Goal: Information Seeking & Learning: Learn about a topic

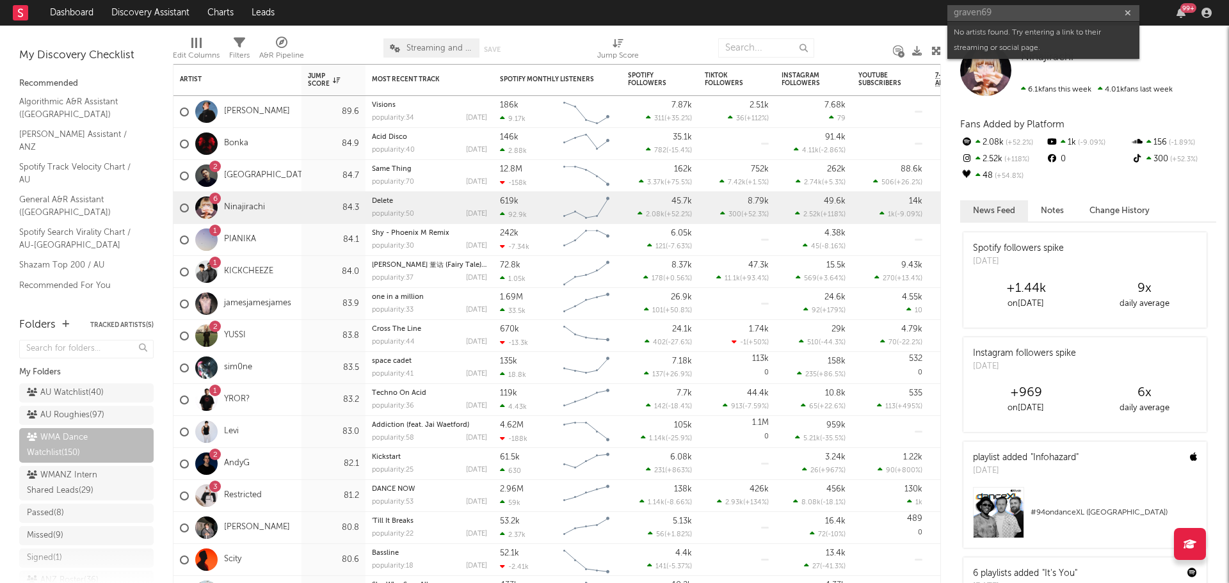
click at [993, 10] on input "graven69" at bounding box center [1043, 13] width 192 height 16
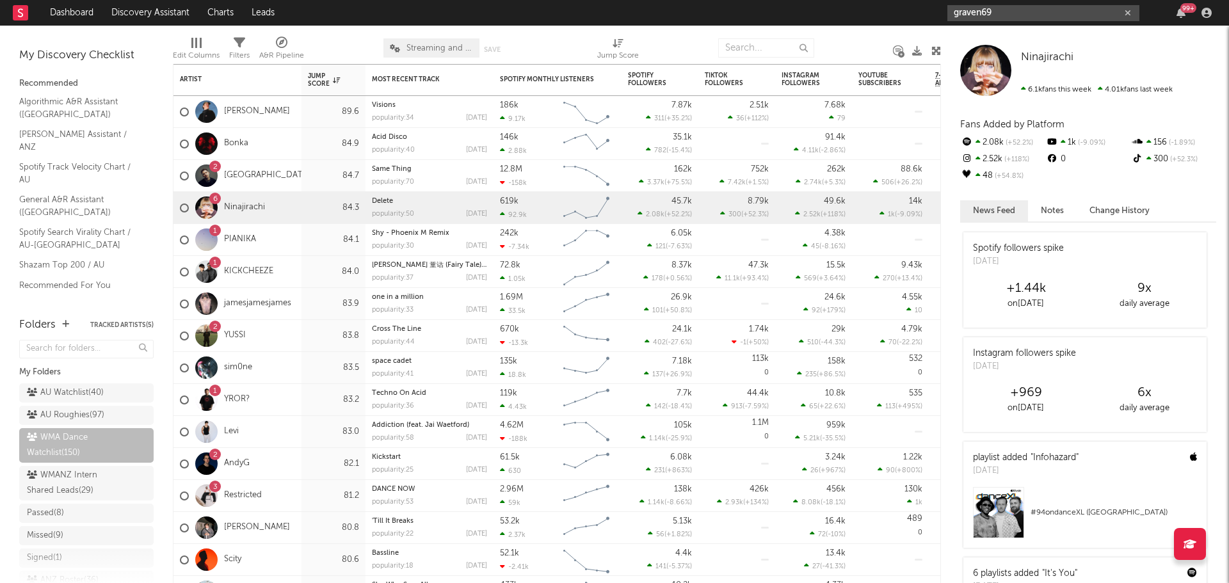
click at [1008, 17] on input "graven69" at bounding box center [1043, 13] width 192 height 16
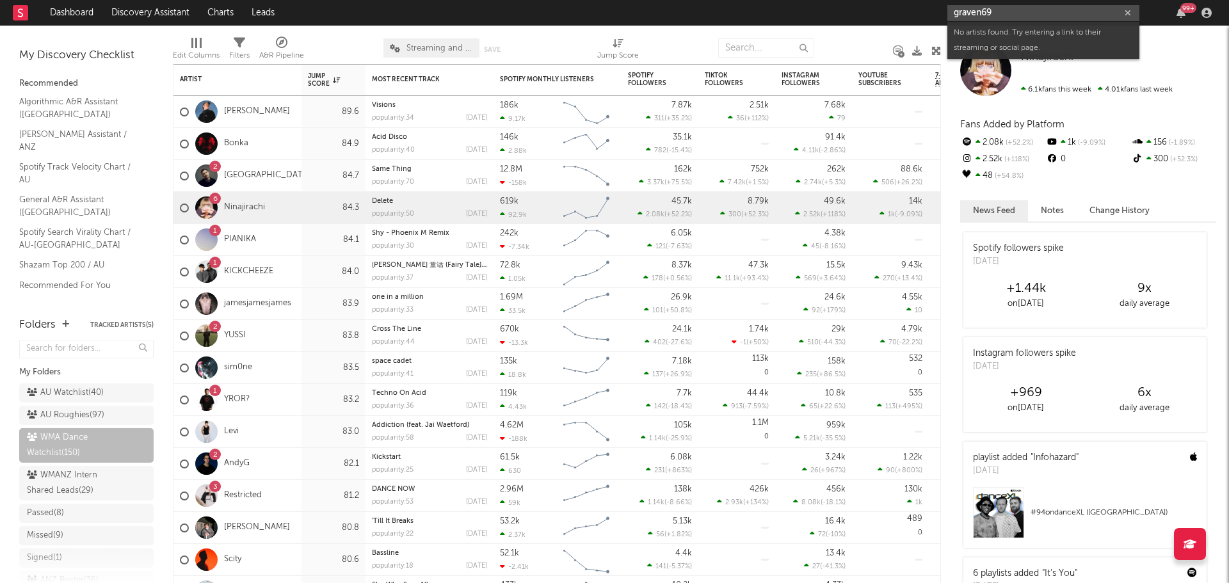
click at [1008, 17] on input "graven69" at bounding box center [1043, 13] width 192 height 16
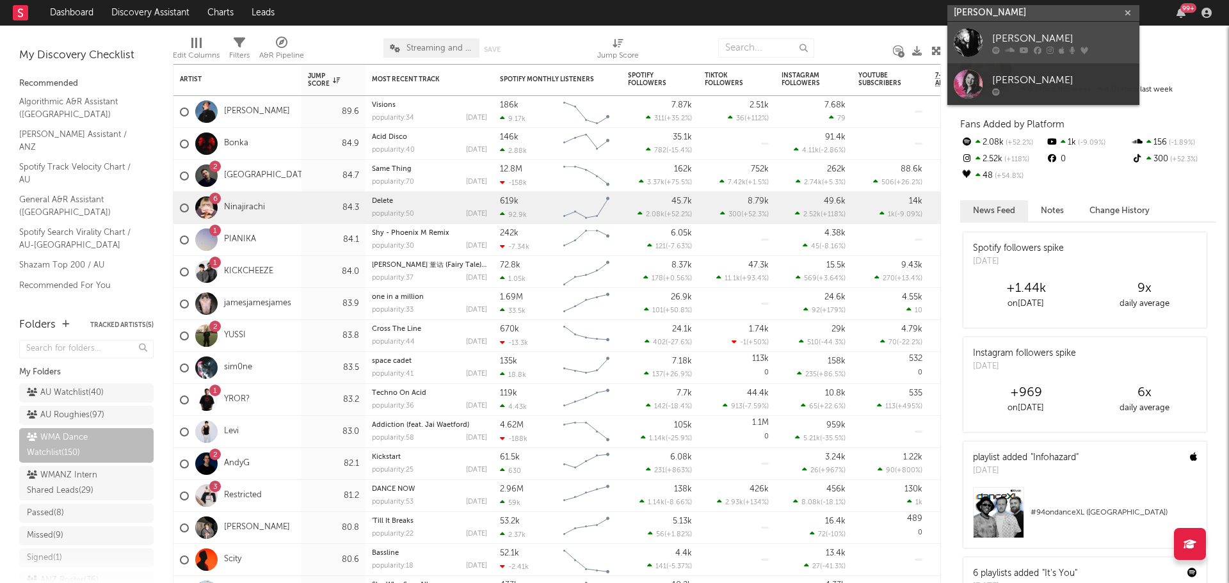
type input "teena marie"
click at [1012, 41] on div "Teena Marie" at bounding box center [1062, 38] width 141 height 15
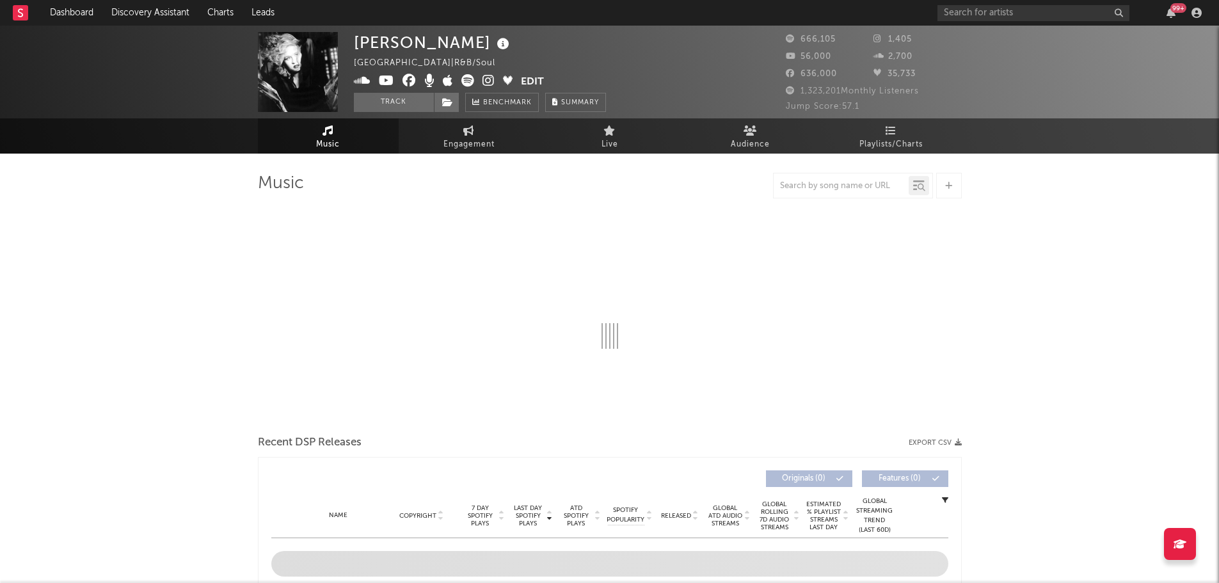
click at [494, 44] on icon at bounding box center [503, 44] width 19 height 18
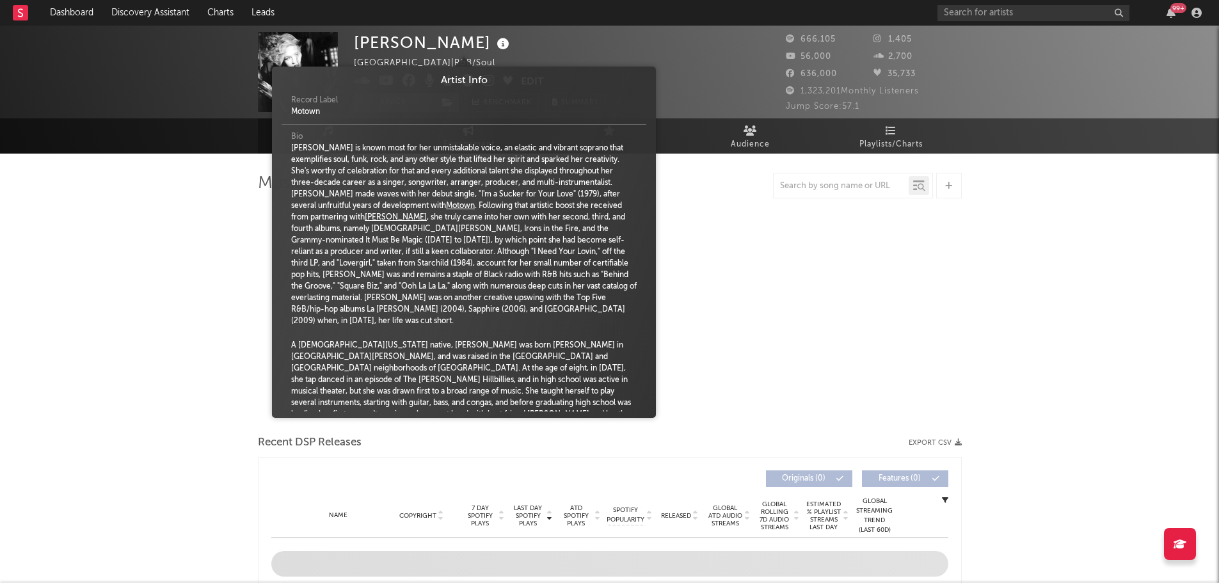
select select "6m"
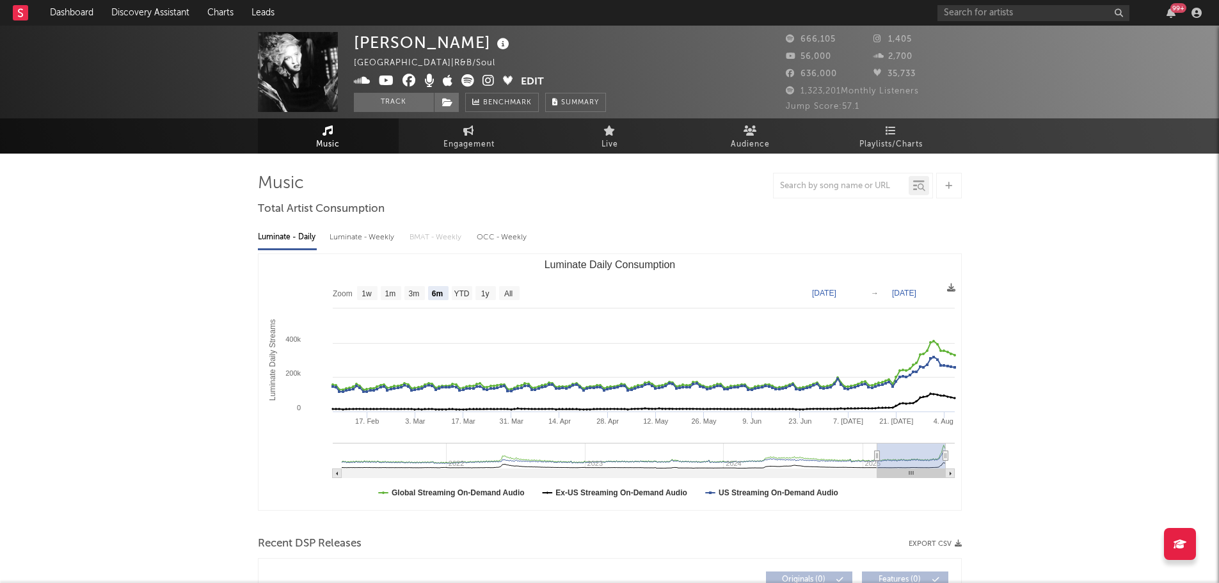
click at [494, 44] on icon at bounding box center [503, 44] width 19 height 18
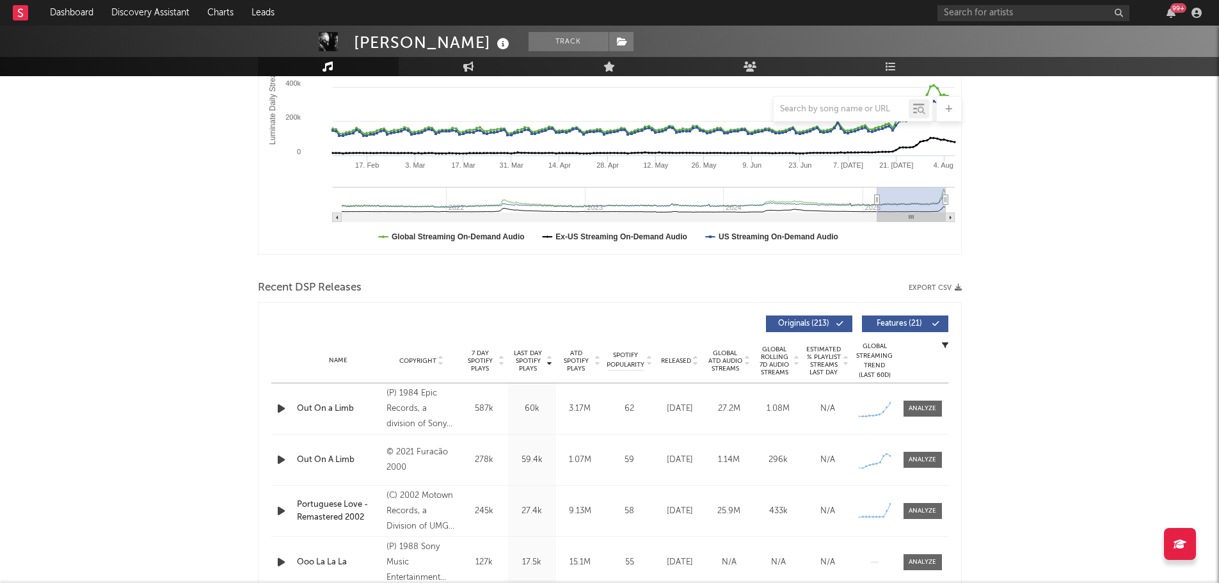
scroll to position [320, 0]
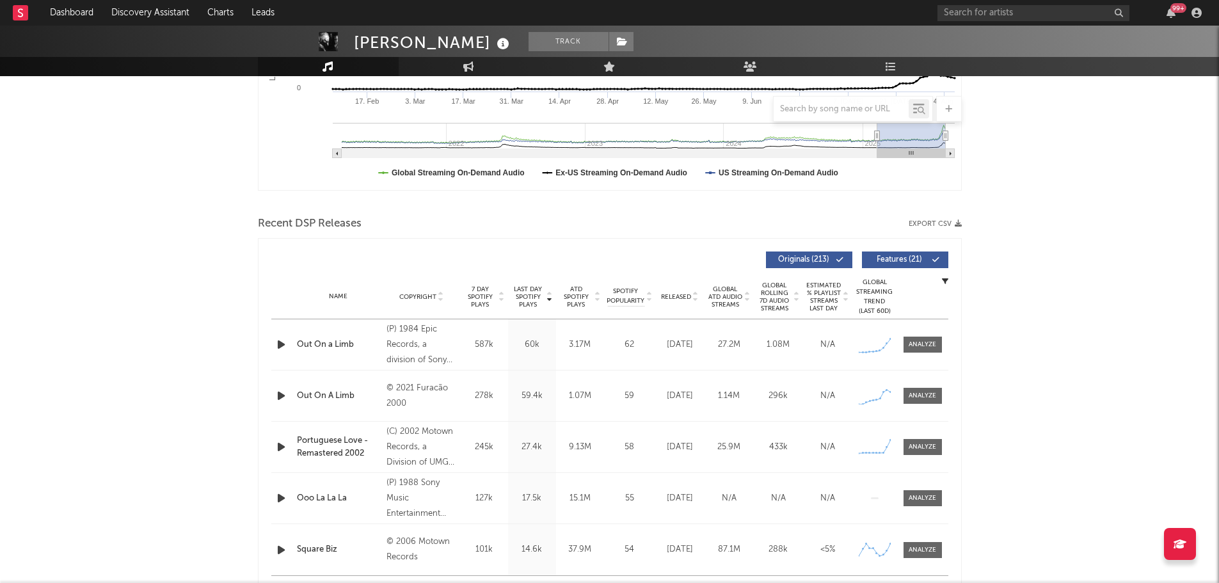
click at [282, 345] on icon "button" at bounding box center [281, 345] width 13 height 16
click at [278, 346] on icon "button" at bounding box center [281, 345] width 12 height 16
click at [280, 395] on icon "button" at bounding box center [281, 396] width 13 height 16
click at [277, 394] on icon "button" at bounding box center [281, 396] width 12 height 16
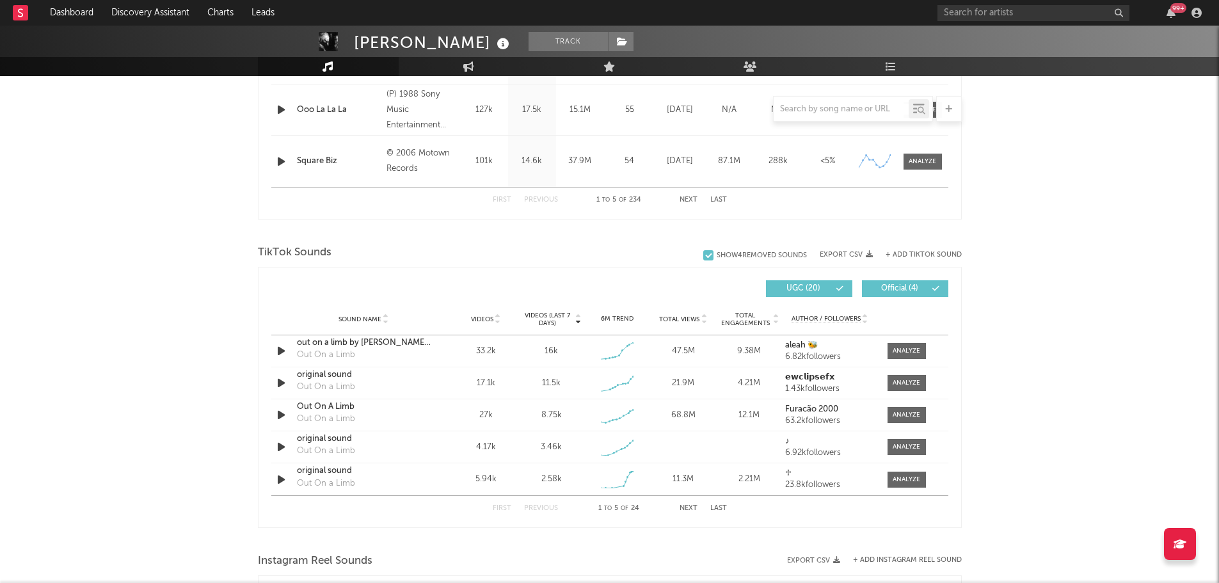
scroll to position [768, 0]
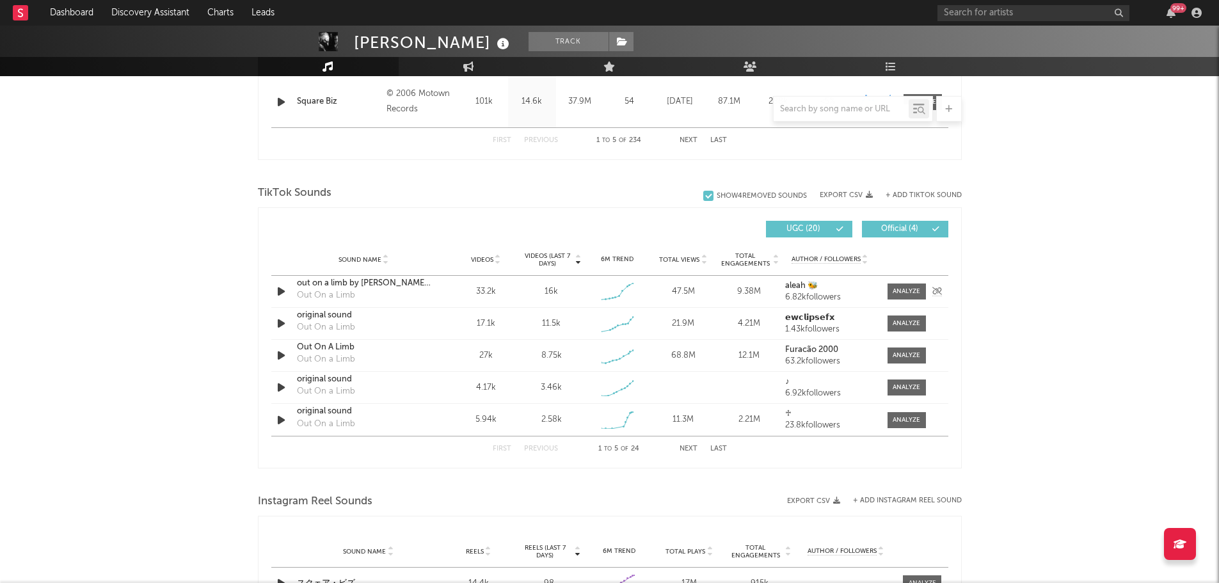
click at [377, 282] on div "out on a limb by teena marie 1984" at bounding box center [364, 283] width 134 height 13
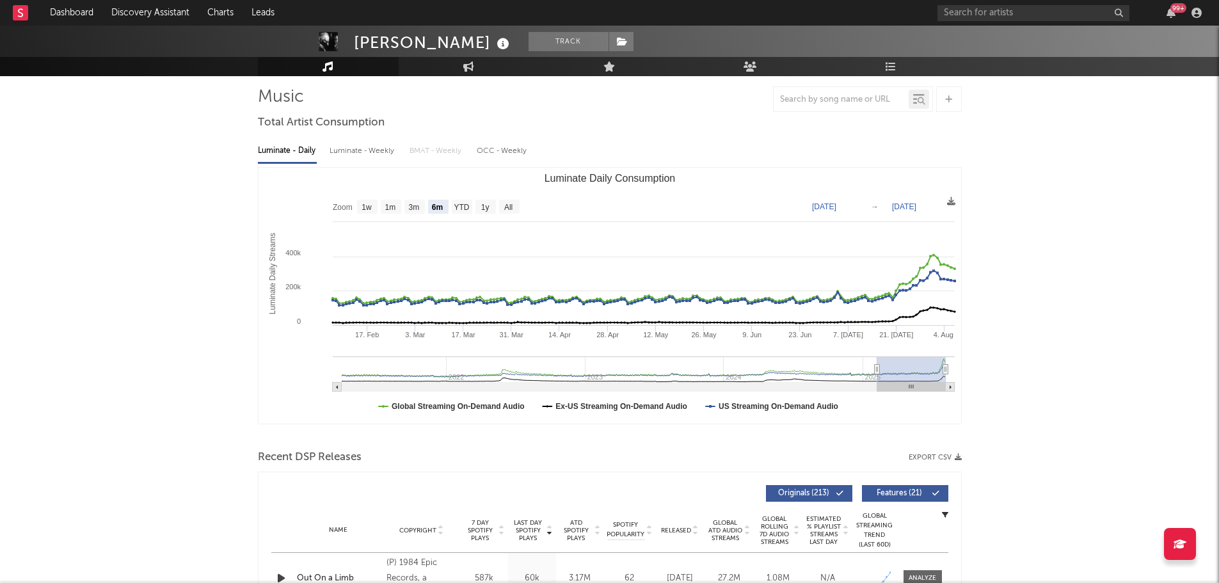
scroll to position [64, 0]
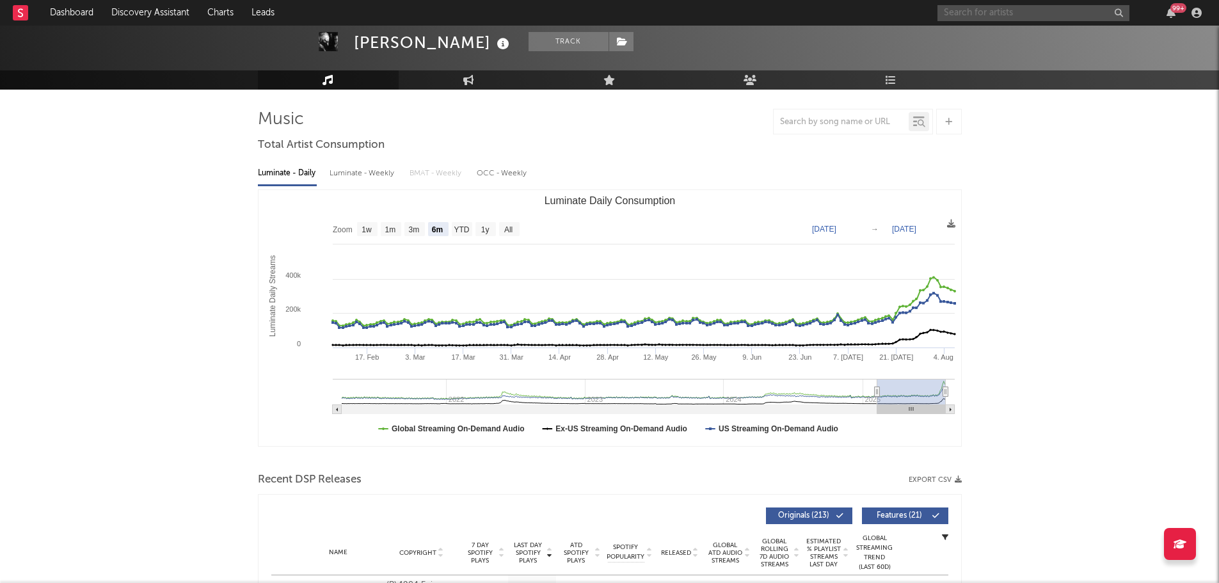
click at [1018, 14] on input "text" at bounding box center [1034, 13] width 192 height 16
type input "connie francis"
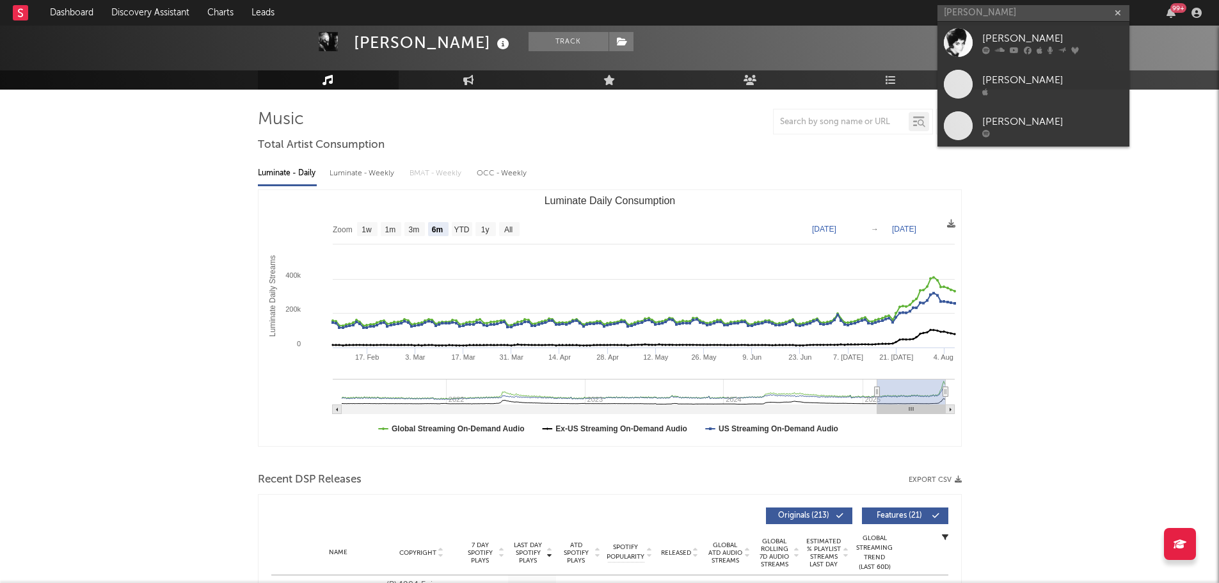
drag, startPoint x: 1018, startPoint y: 38, endPoint x: 844, endPoint y: 0, distance: 178.9
click at [1018, 38] on div "Connie Francis" at bounding box center [1053, 38] width 141 height 15
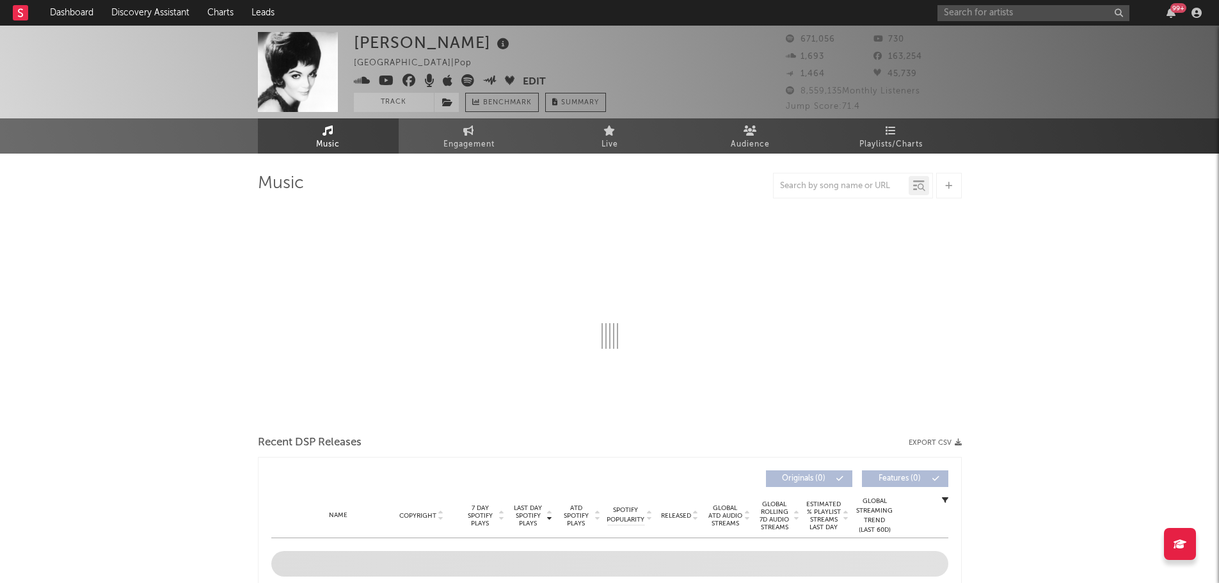
click at [494, 47] on icon at bounding box center [503, 44] width 19 height 18
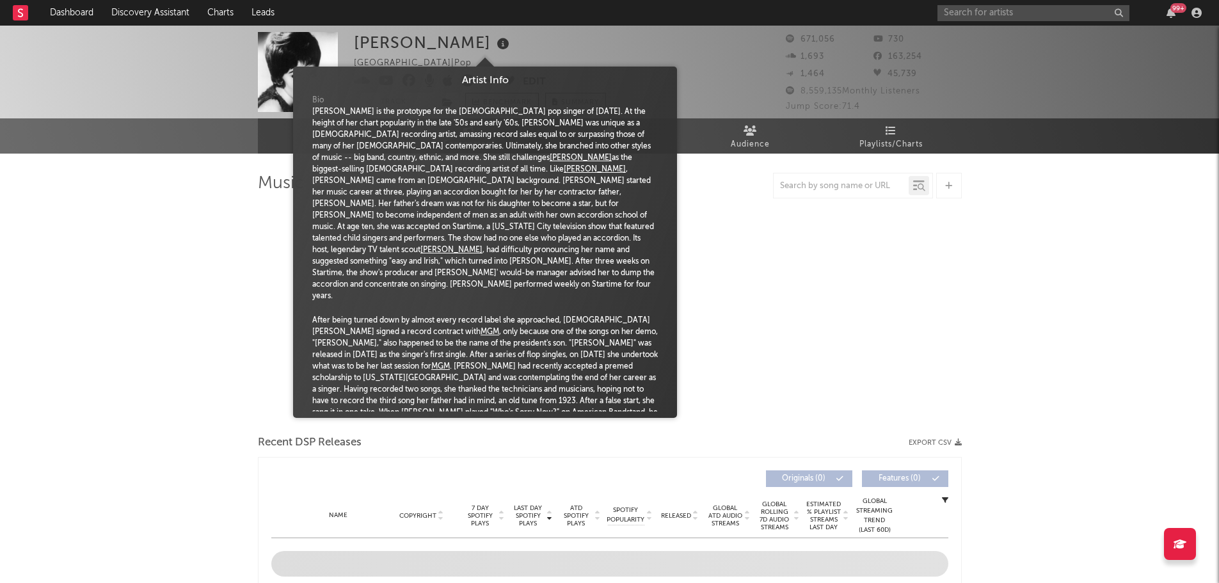
select select "6m"
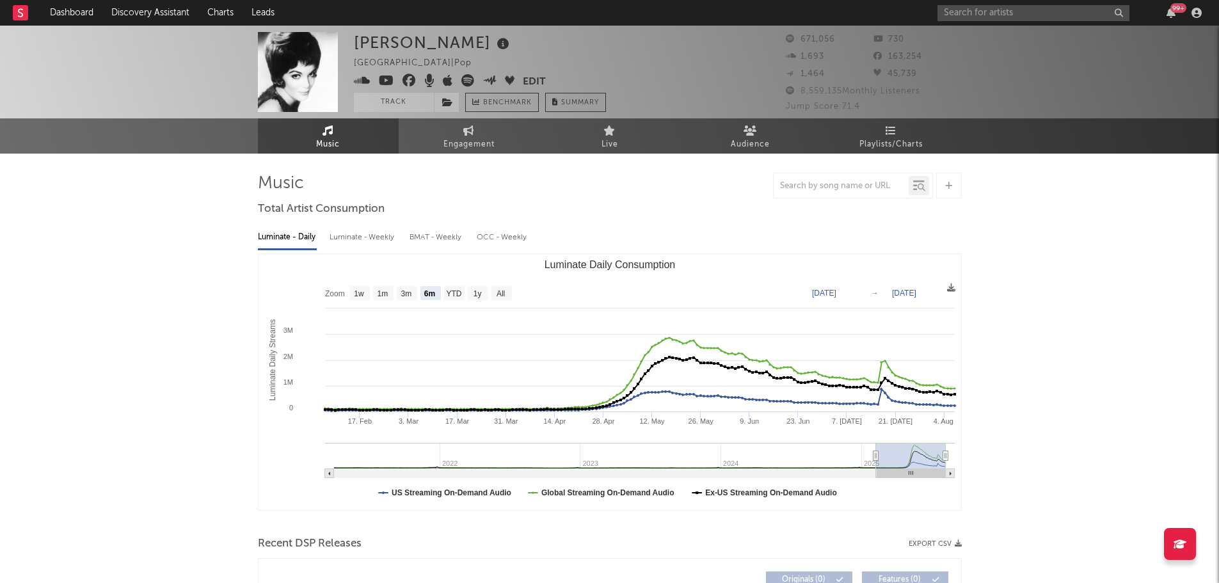
click at [494, 47] on icon at bounding box center [503, 44] width 19 height 18
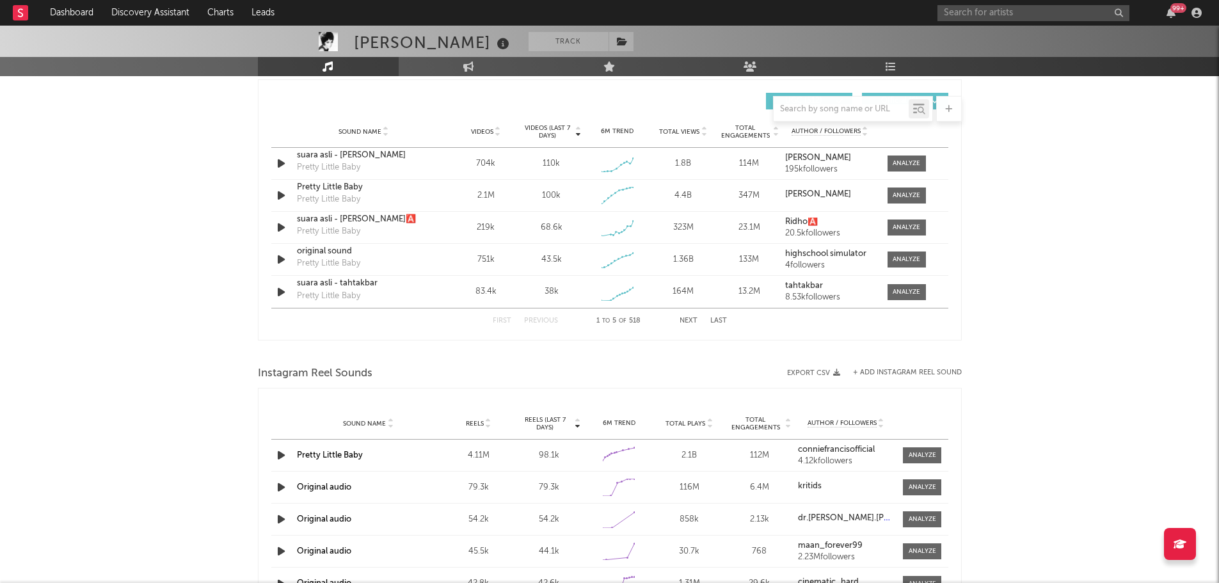
scroll to position [960, 0]
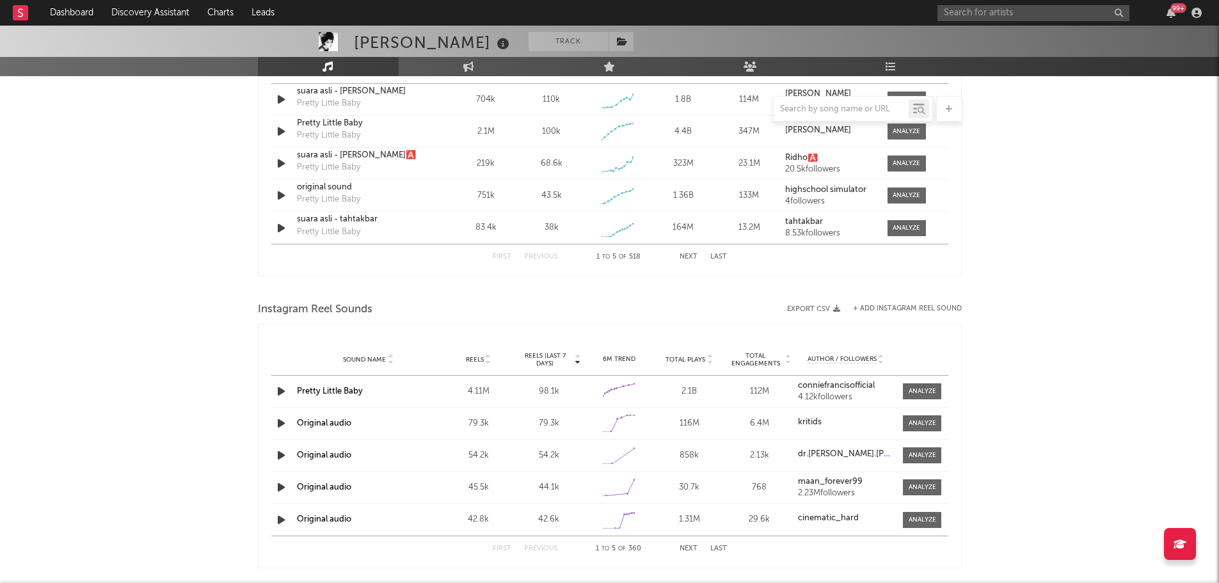
click at [349, 389] on link "Pretty Little Baby" at bounding box center [330, 391] width 66 height 8
click at [358, 390] on link "Pretty Little Baby" at bounding box center [330, 391] width 66 height 8
click at [73, 237] on div "Connie Francis Track India | Pop Edit Track Benchmark Summary 671,056 730 1,693…" at bounding box center [609, 33] width 1219 height 1934
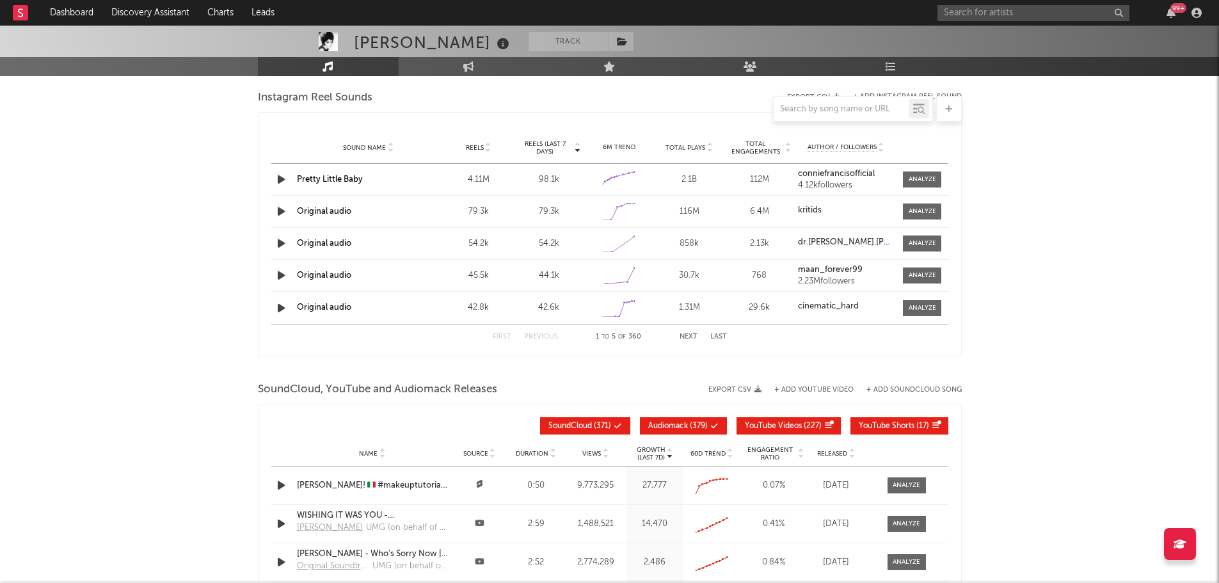
scroll to position [1216, 0]
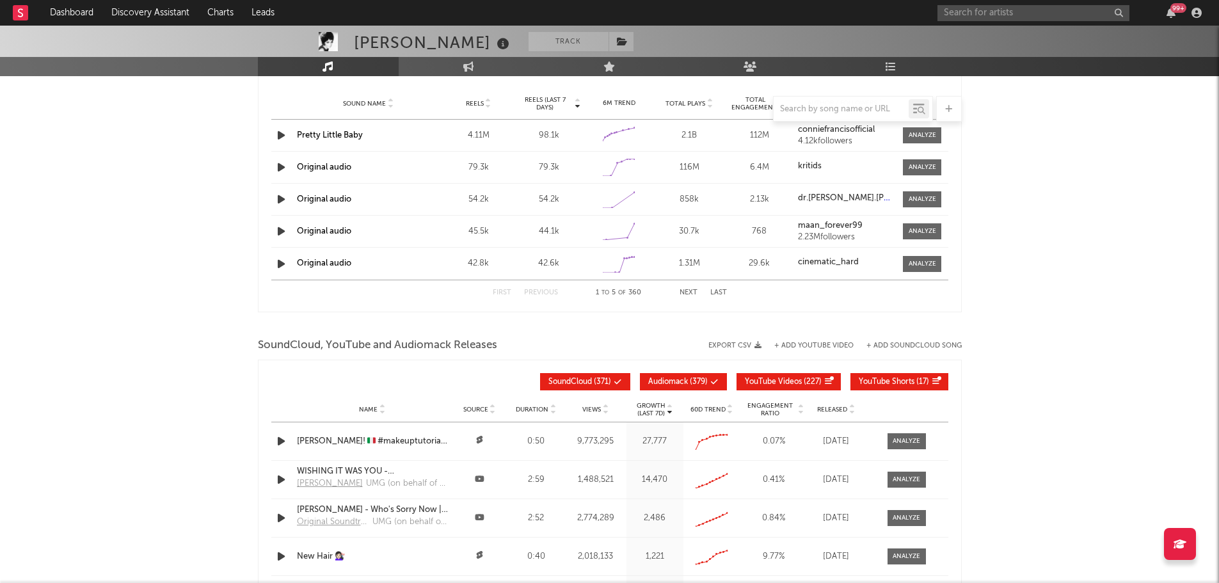
drag, startPoint x: 182, startPoint y: 303, endPoint x: 209, endPoint y: 320, distance: 31.6
click at [70, 12] on link "Dashboard" at bounding box center [71, 13] width 61 height 26
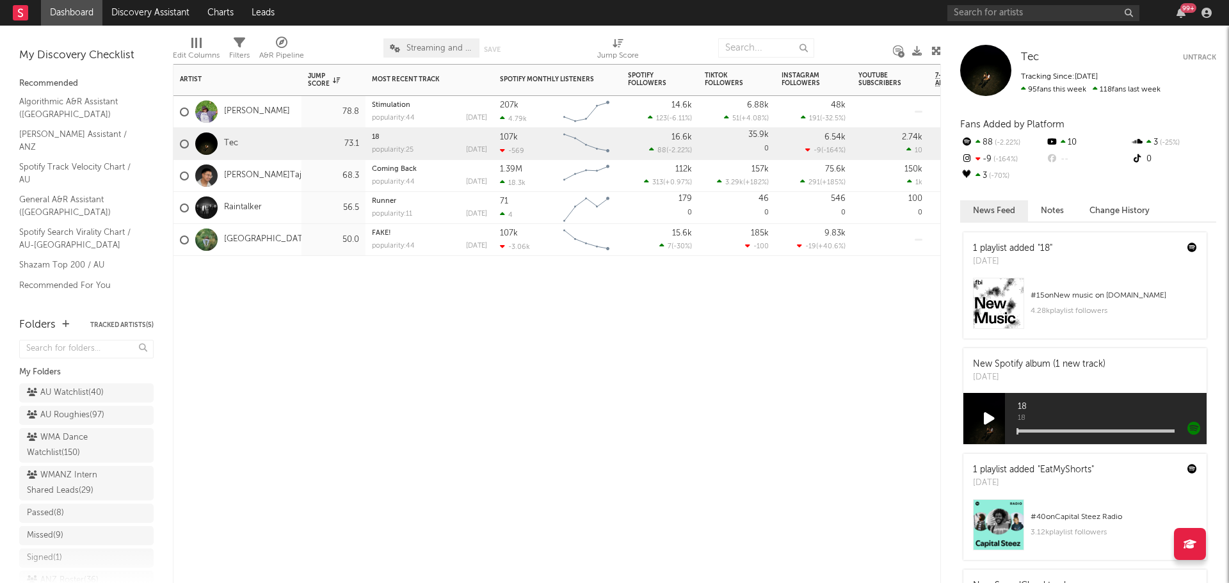
click at [353, 330] on div "Artist Notifications Jump Score Most Recent Track Popularity Released Spotify M…" at bounding box center [557, 323] width 768 height 519
click at [72, 389] on div "AU Watchlist ( 40 )" at bounding box center [65, 392] width 77 height 15
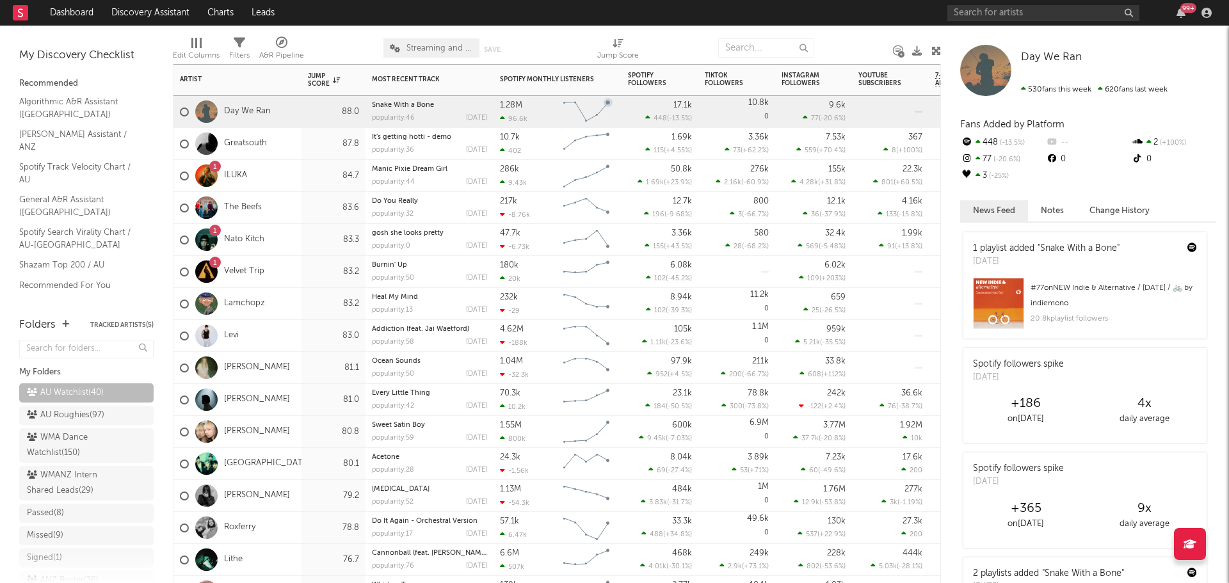
click at [294, 113] on div "Day We Ran" at bounding box center [237, 112] width 128 height 32
click at [300, 180] on div "1 ILUKA" at bounding box center [237, 176] width 128 height 32
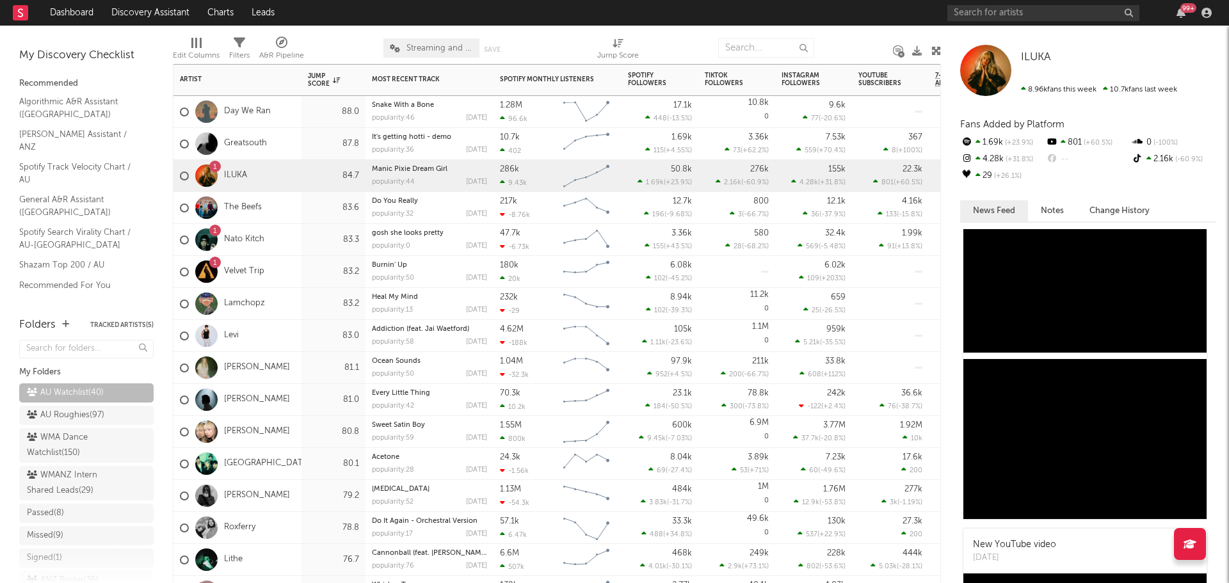
scroll to position [448, 0]
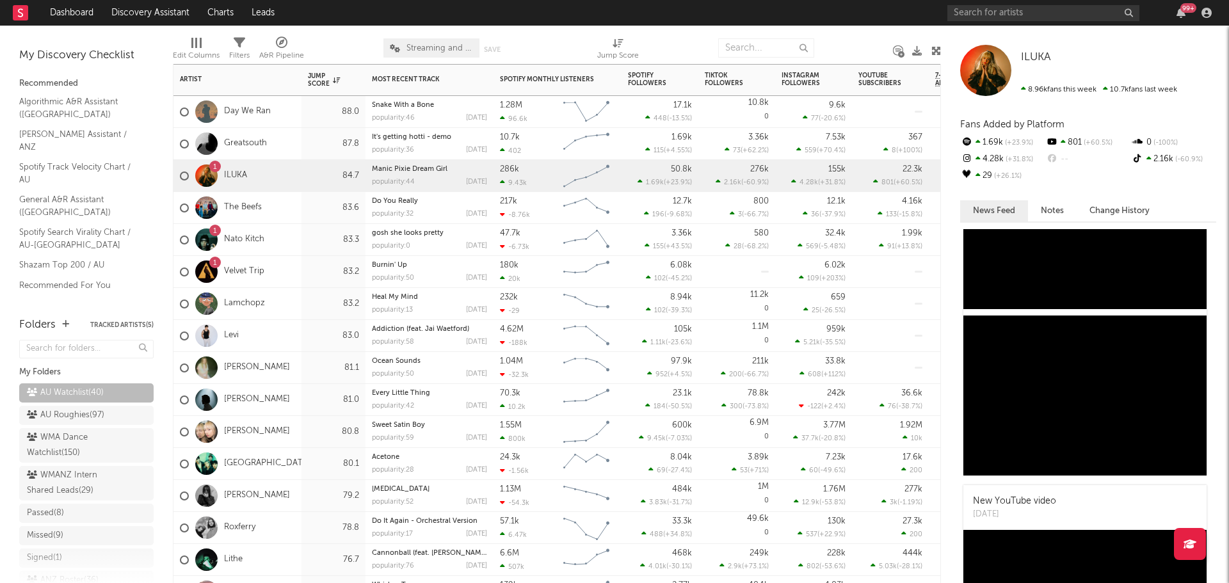
click at [290, 364] on div "Amélie Farren" at bounding box center [237, 368] width 128 height 32
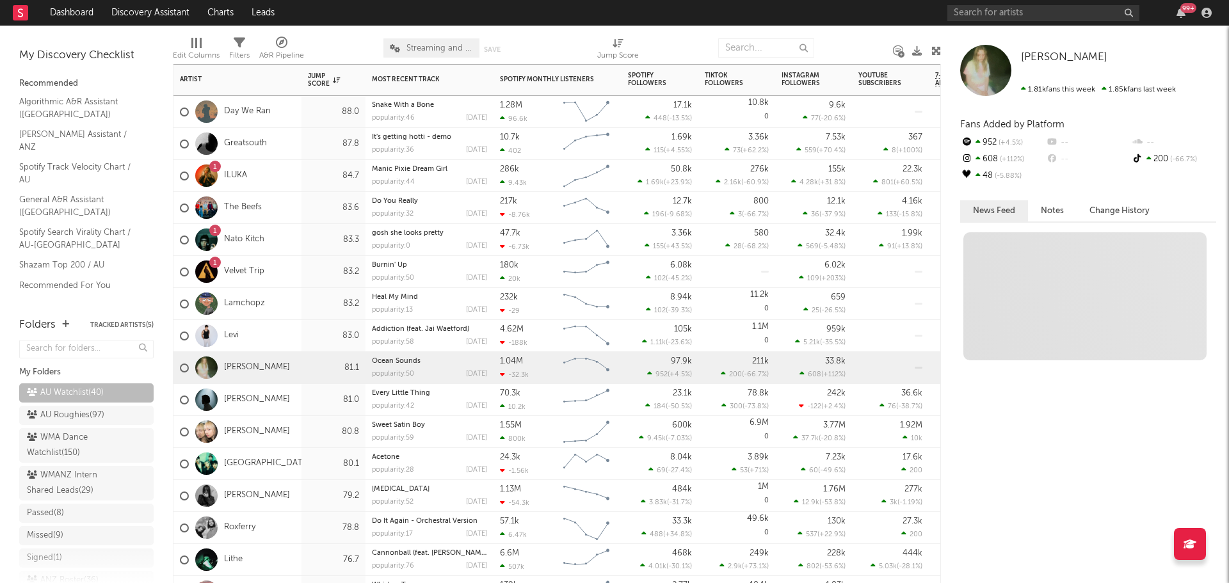
scroll to position [0, 0]
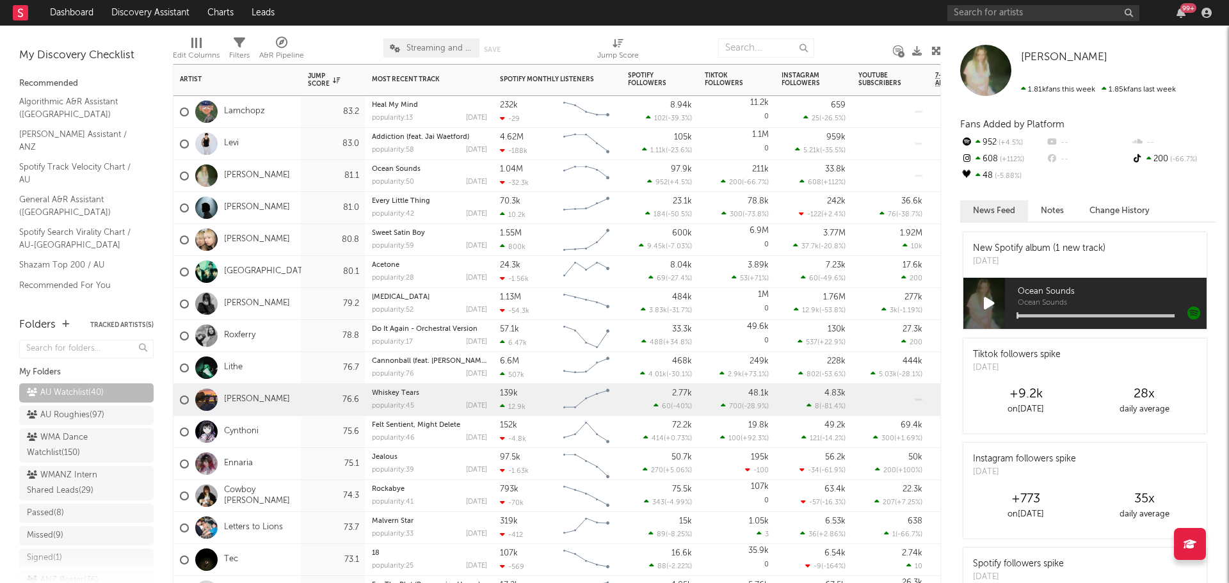
click at [289, 396] on div "Lewis Love" at bounding box center [237, 400] width 128 height 32
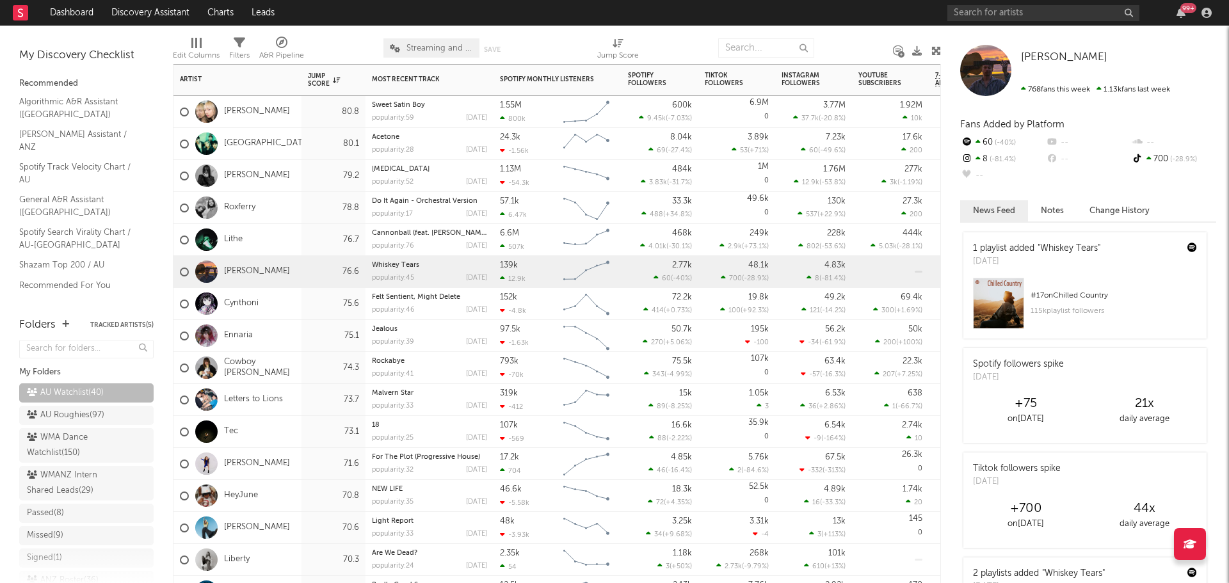
click at [297, 459] on div "Bailey Perrie" at bounding box center [237, 464] width 128 height 32
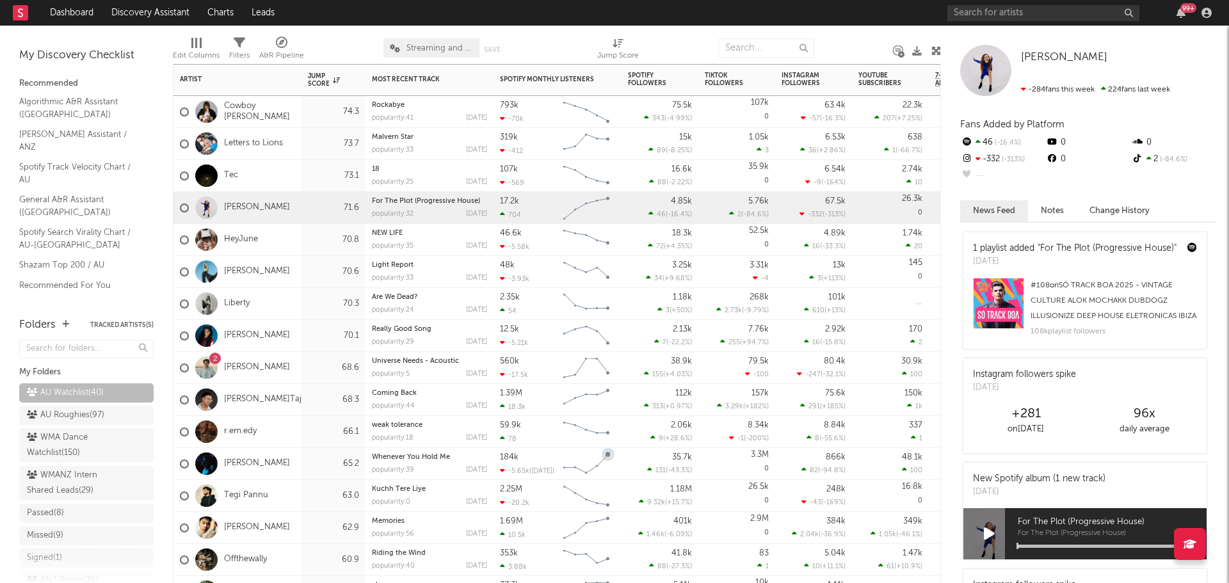
click at [302, 461] on div "65.2" at bounding box center [333, 464] width 64 height 32
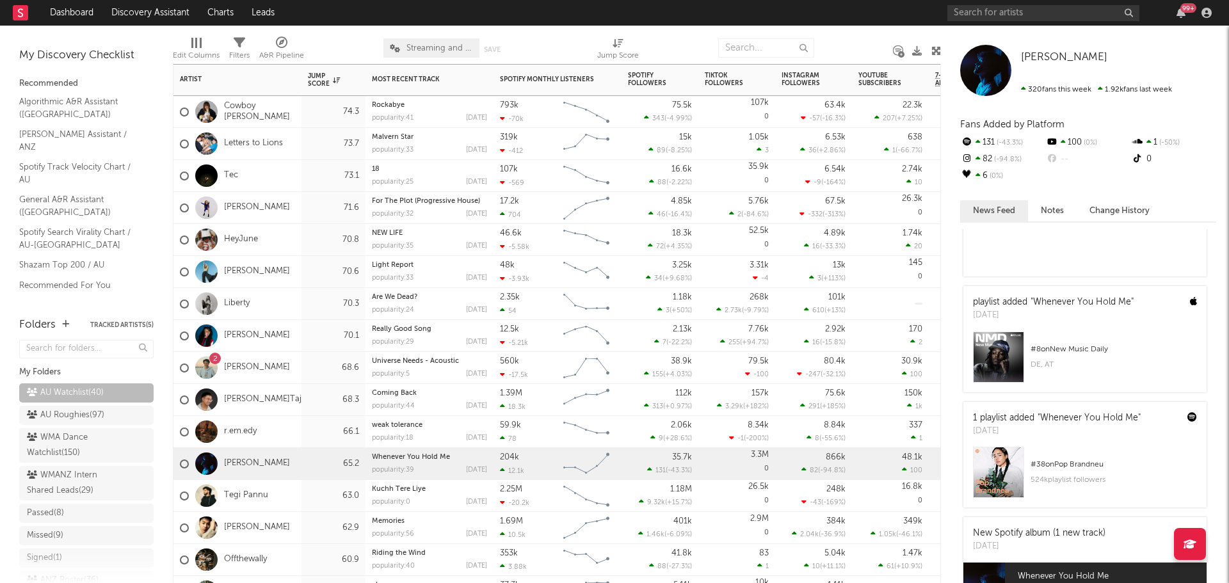
scroll to position [384, 0]
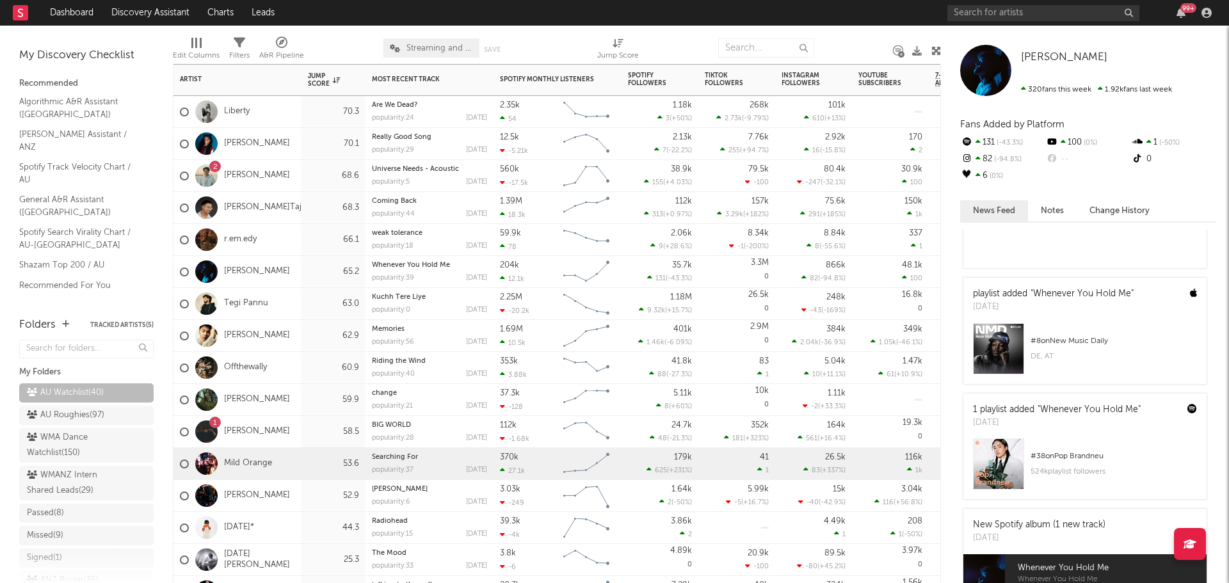
click at [298, 461] on div "Mild Orange" at bounding box center [237, 464] width 128 height 32
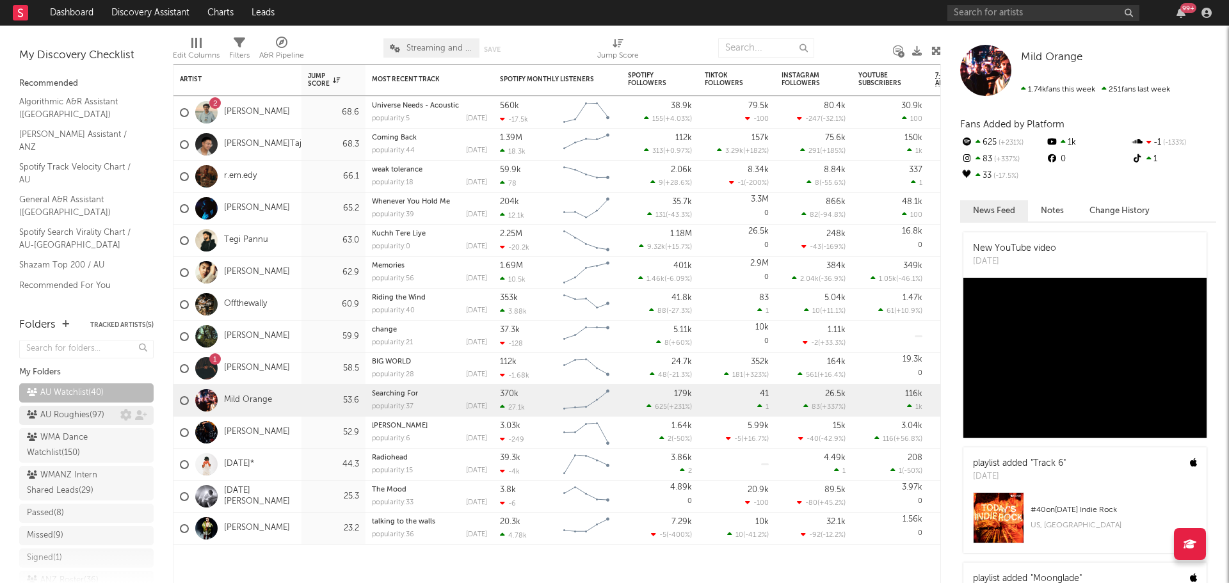
click at [71, 415] on div "AU Roughies ( 97 )" at bounding box center [65, 415] width 77 height 15
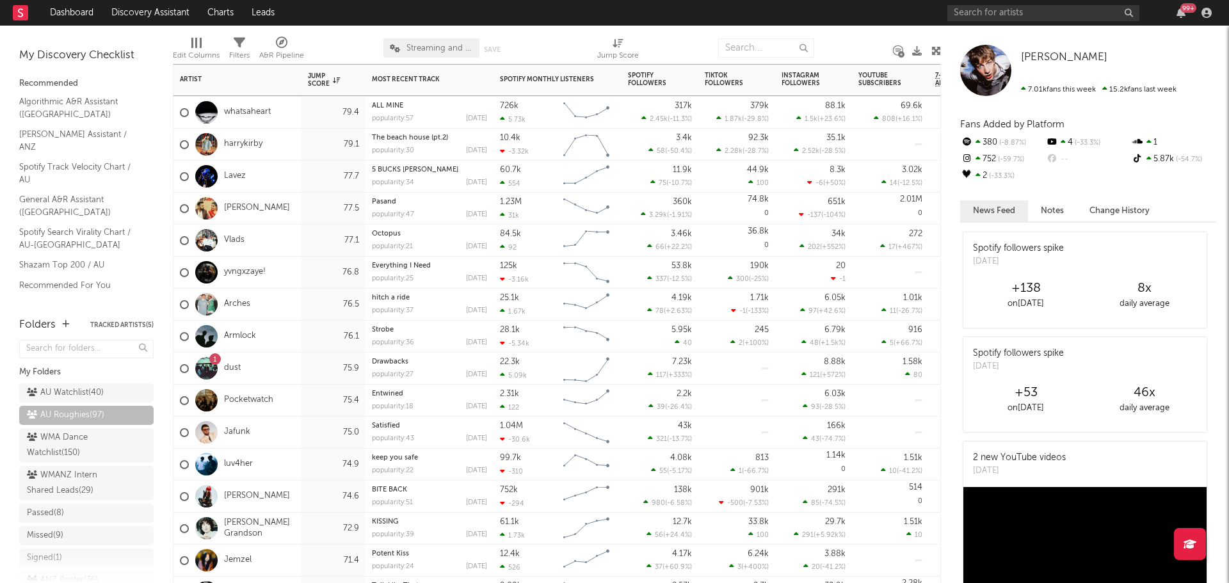
click at [289, 106] on div "whatsaheart" at bounding box center [237, 113] width 128 height 32
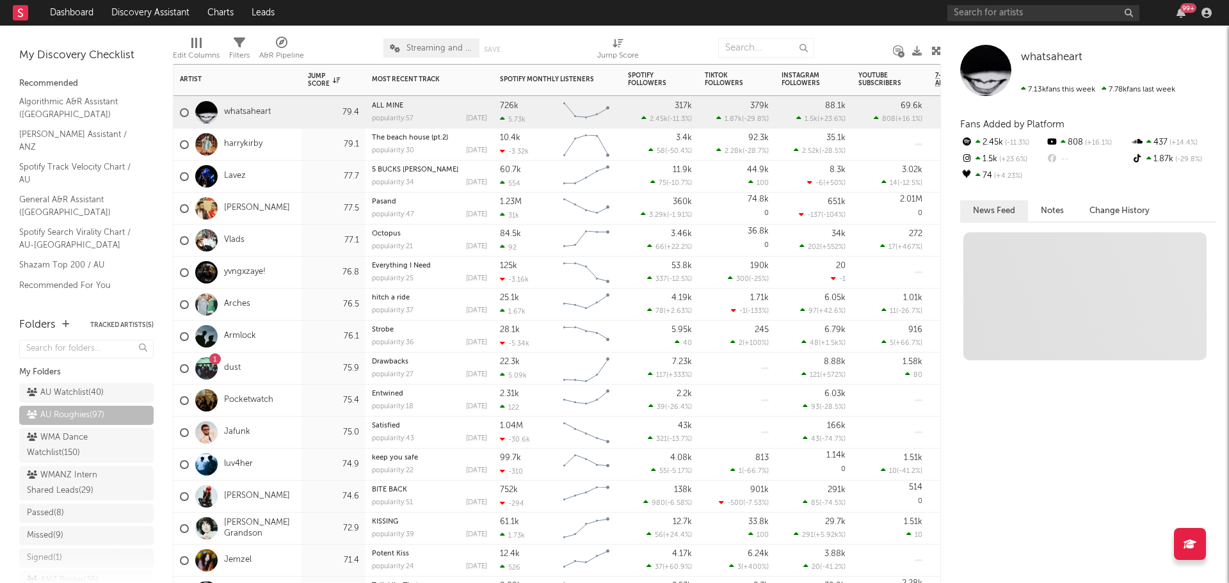
click at [291, 144] on div "harrykirby" at bounding box center [237, 145] width 128 height 32
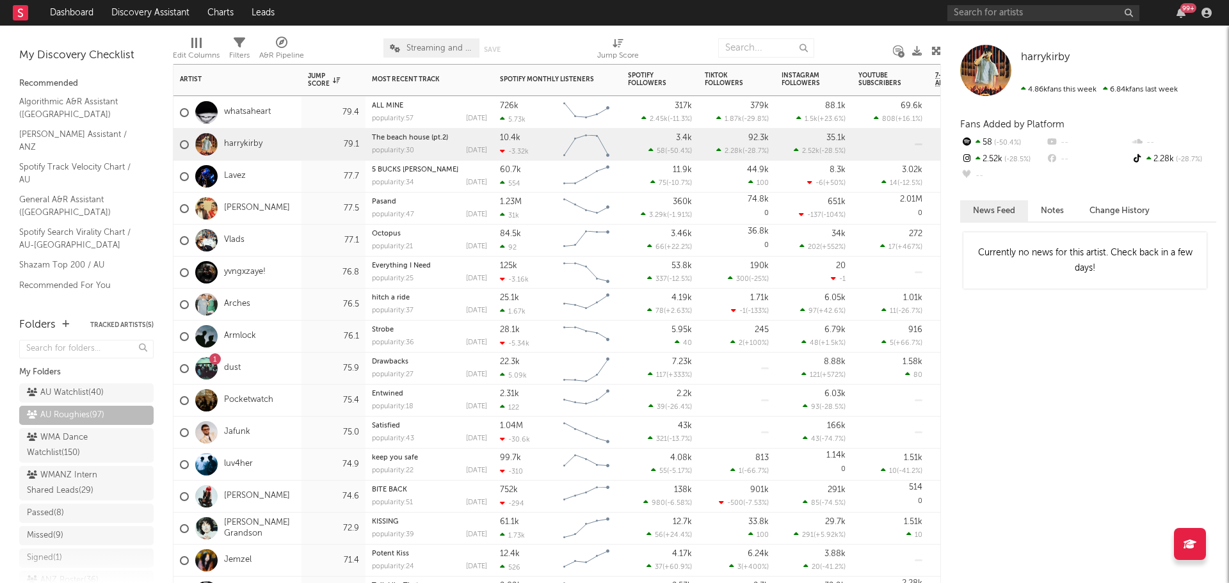
click at [294, 177] on div "Lavez" at bounding box center [237, 177] width 128 height 32
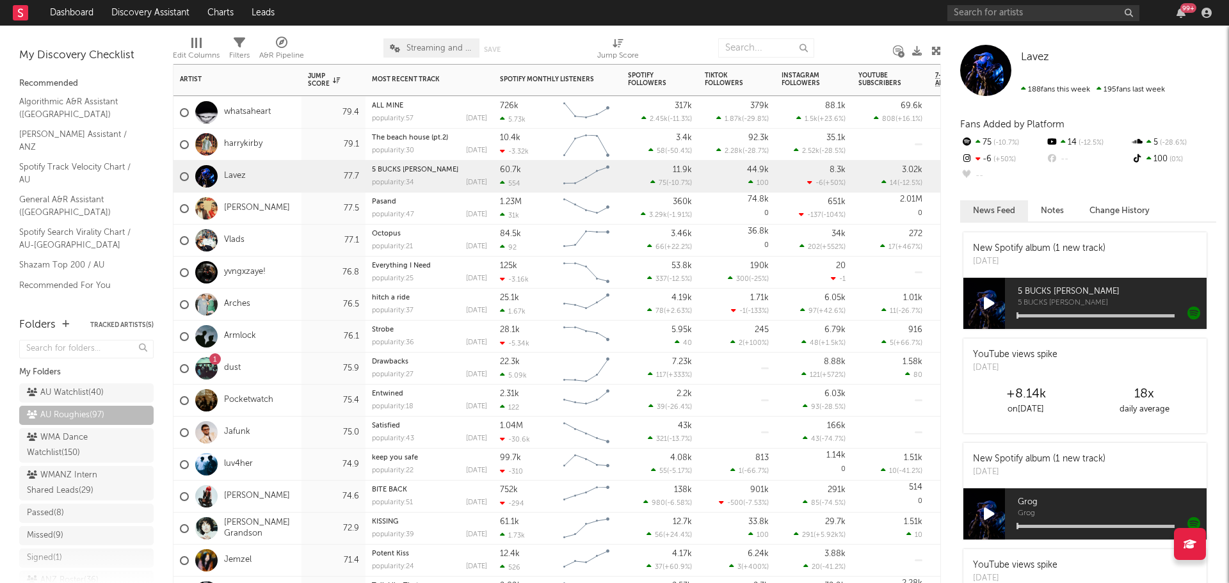
click at [293, 305] on div "Arches" at bounding box center [237, 305] width 128 height 32
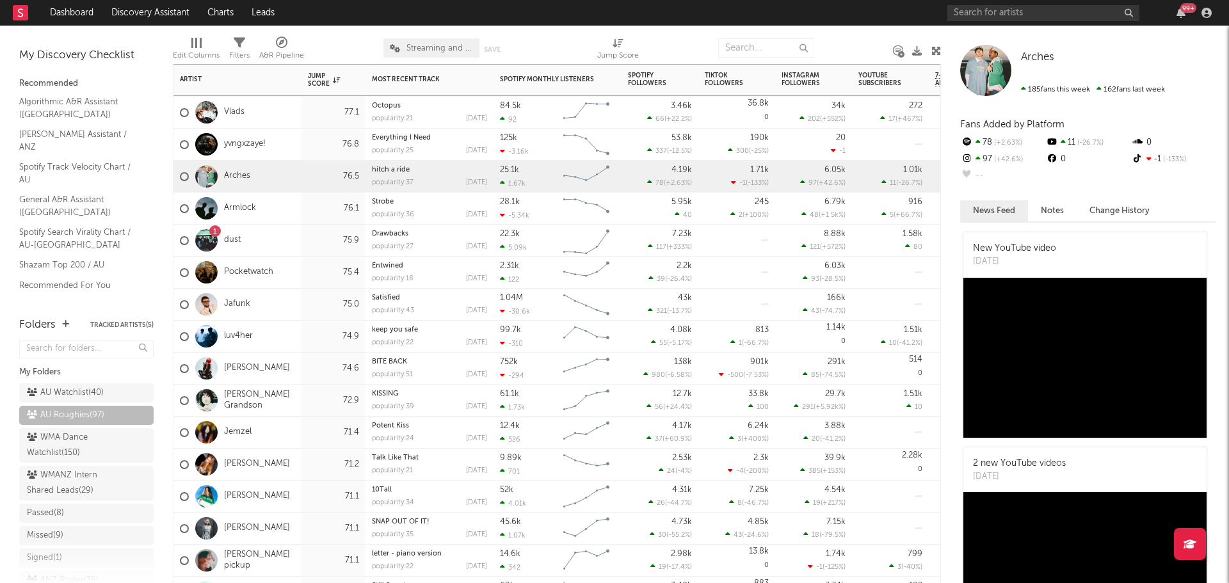
click at [300, 276] on div "Pocketwatch" at bounding box center [237, 273] width 128 height 32
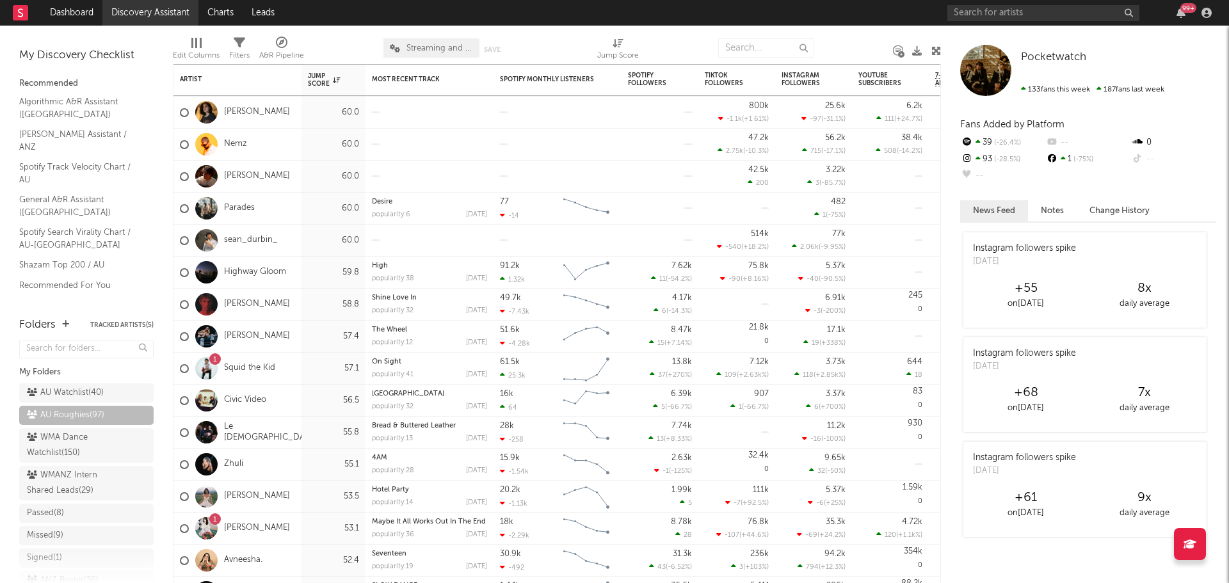
click at [155, 14] on link "Discovery Assistant" at bounding box center [150, 13] width 96 height 26
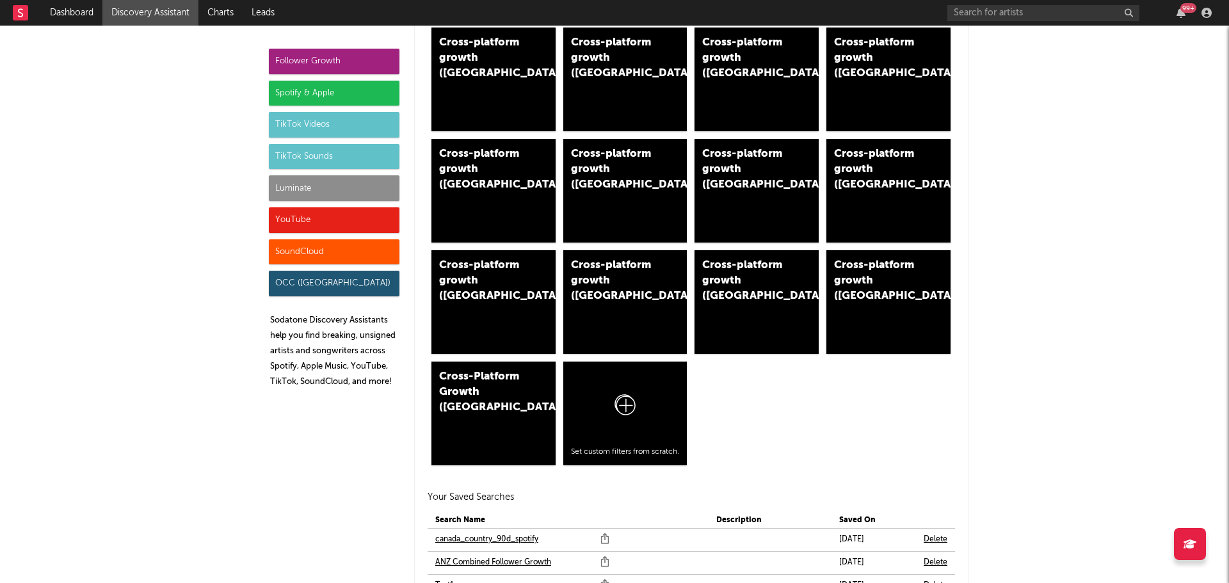
scroll to position [1088, 0]
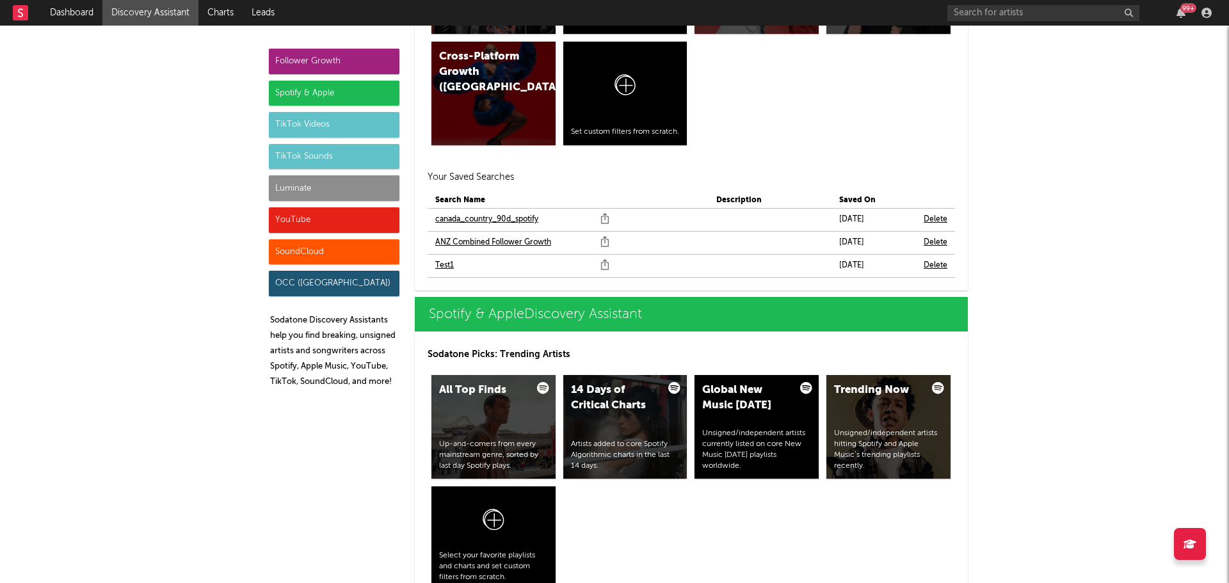
click at [476, 243] on link "ANZ Combined Follower Growth" at bounding box center [493, 242] width 116 height 15
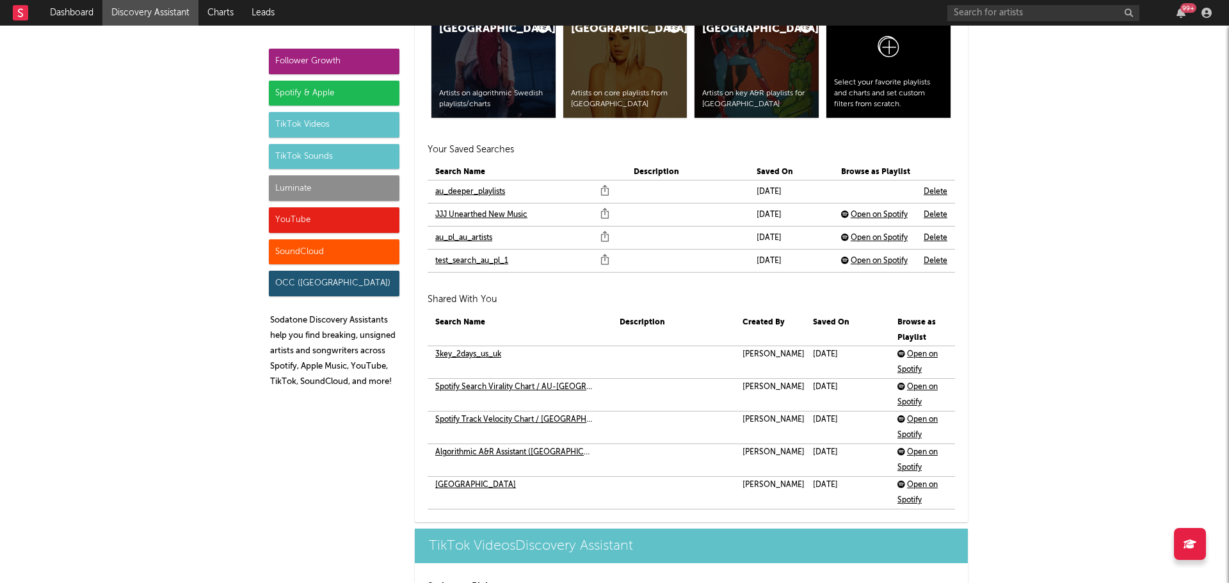
scroll to position [2816, 0]
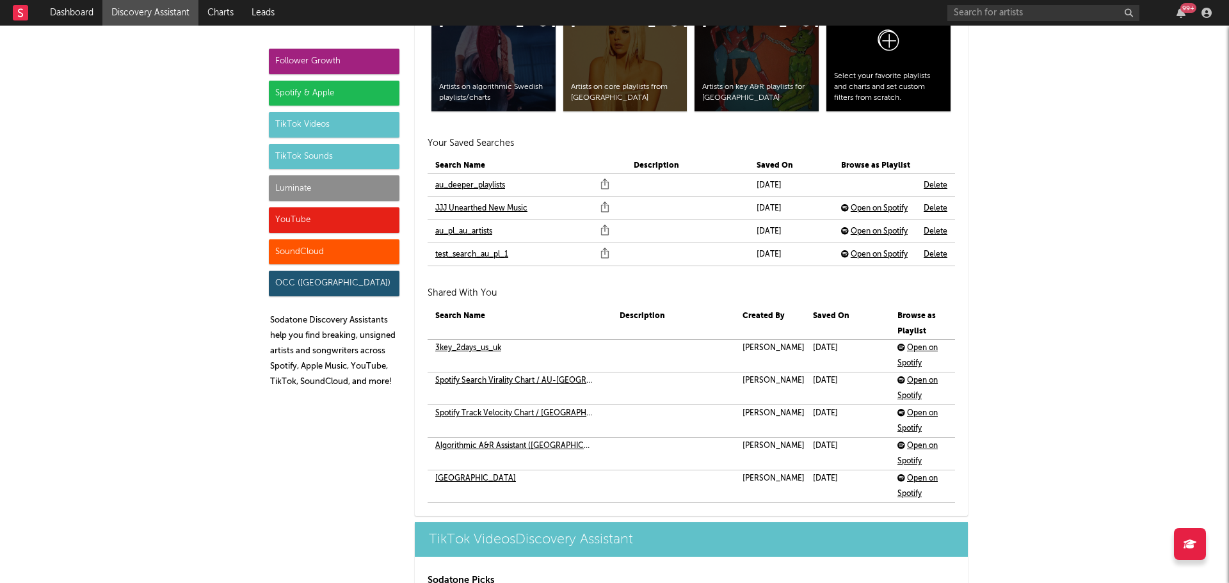
click at [470, 187] on link "au_deeper_playlists" at bounding box center [470, 185] width 70 height 15
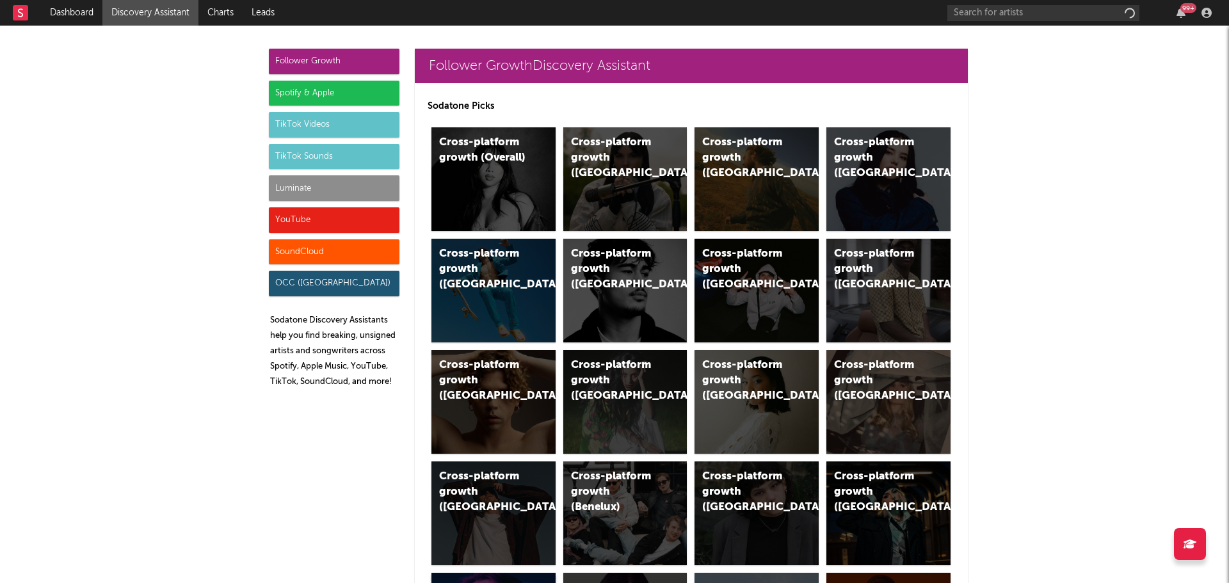
scroll to position [320, 0]
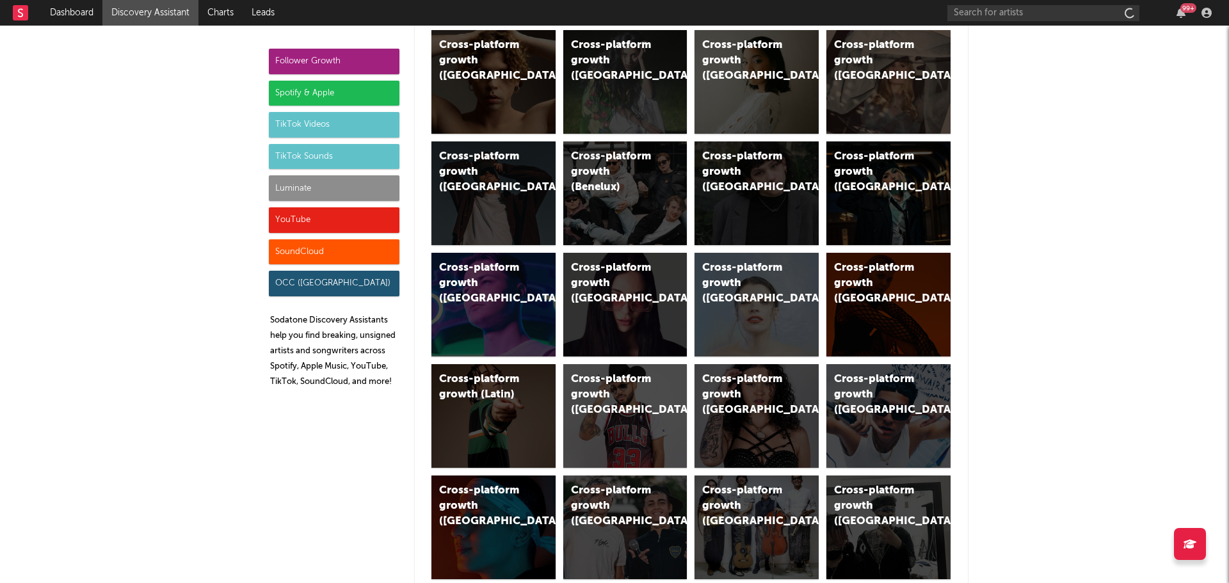
click at [303, 93] on div "Spotify & Apple" at bounding box center [334, 94] width 131 height 26
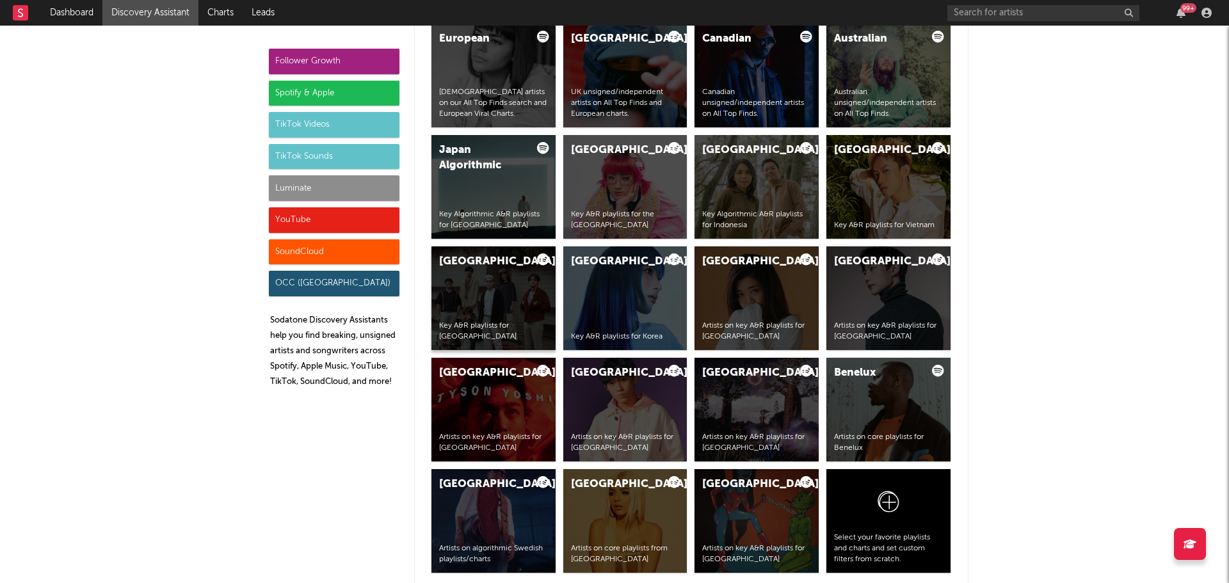
scroll to position [2803, 0]
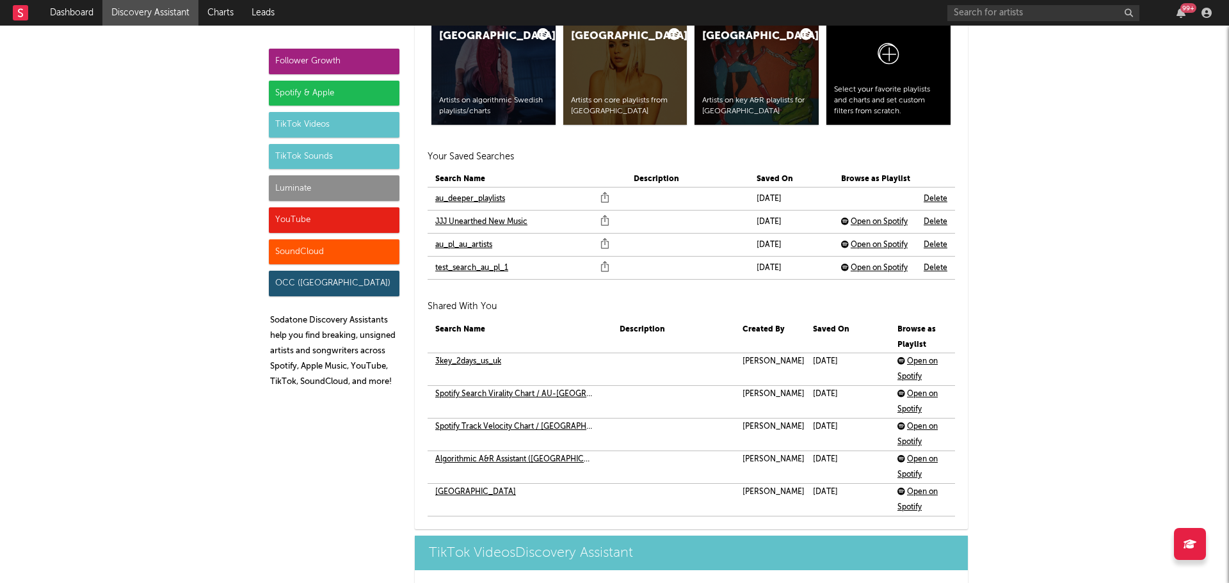
click at [465, 202] on link "au_deeper_playlists" at bounding box center [470, 198] width 70 height 15
click at [327, 126] on div "TikTok Videos" at bounding box center [334, 125] width 131 height 26
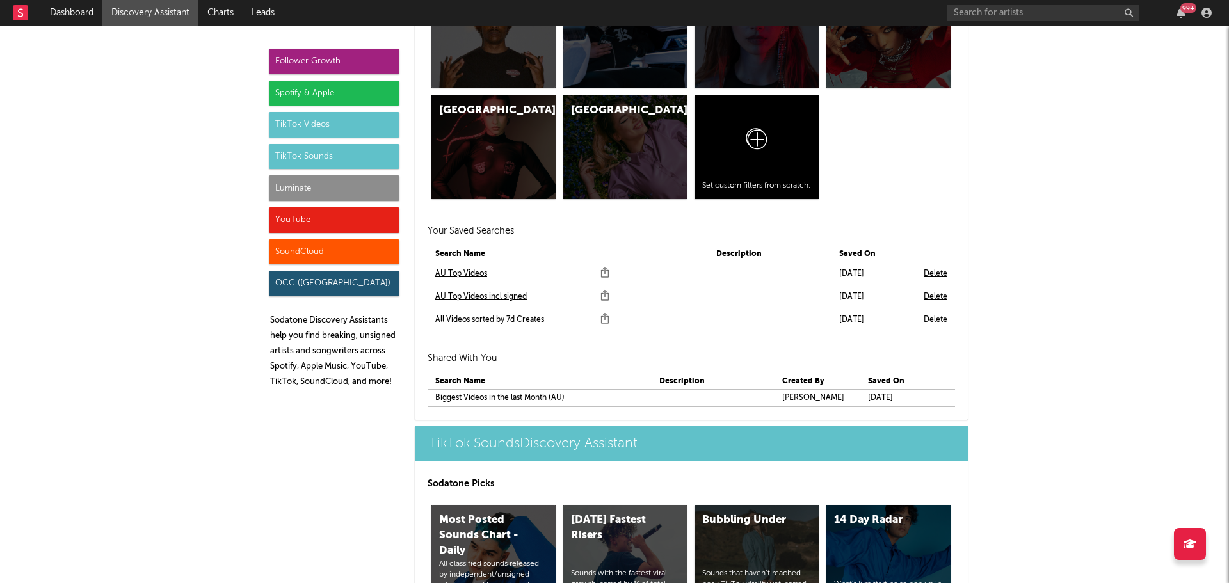
scroll to position [4311, 0]
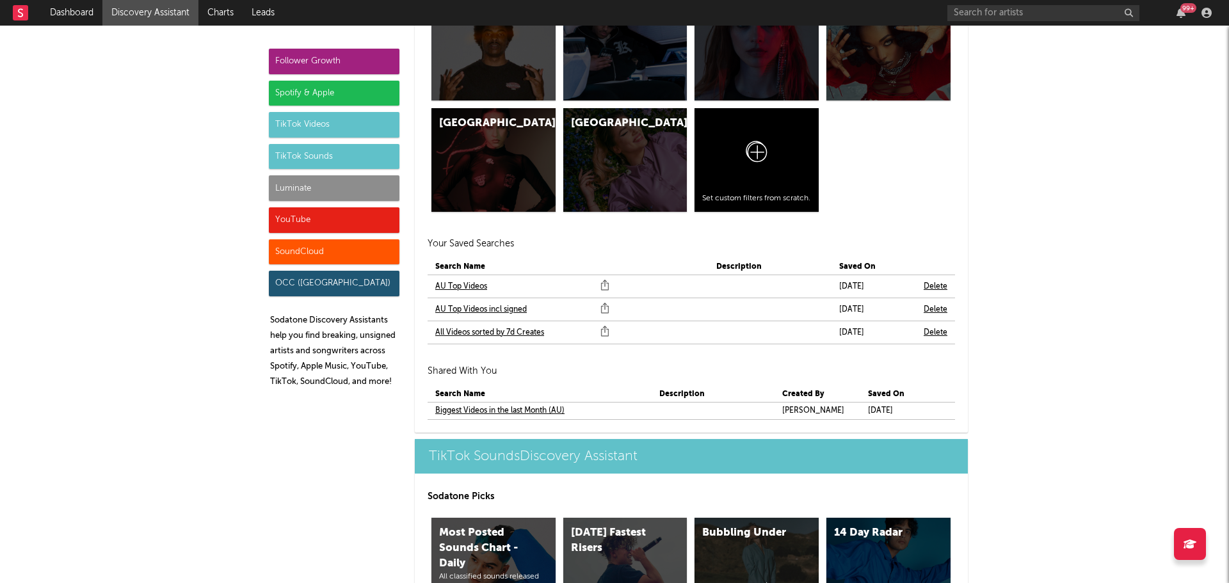
click at [466, 309] on link "AU Top Videos incl signed" at bounding box center [481, 309] width 92 height 15
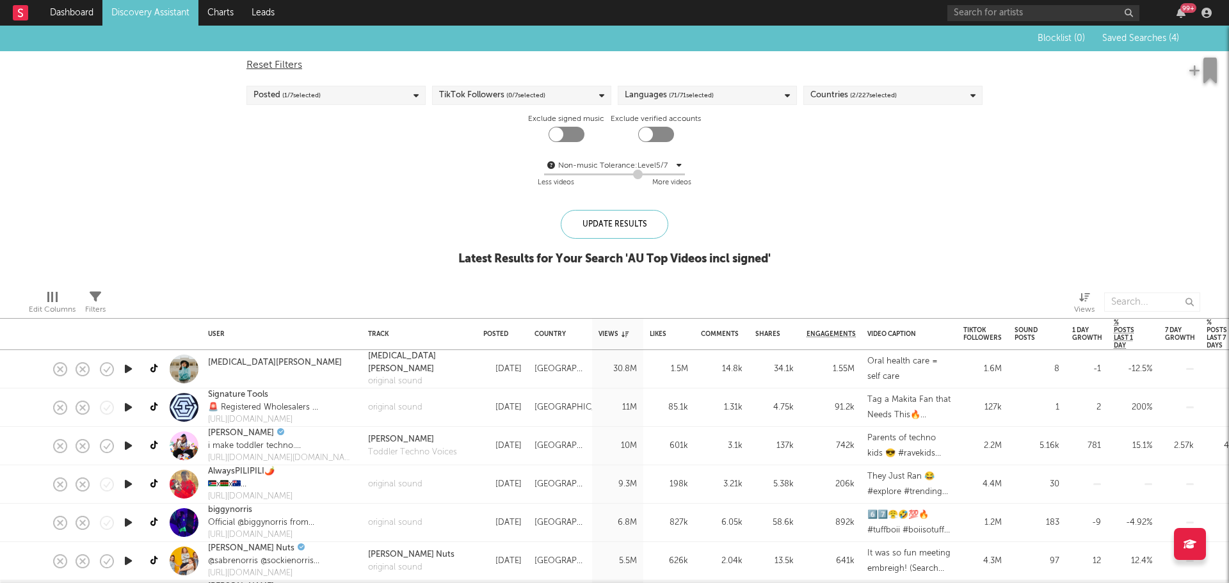
click at [311, 99] on span "( 1 / 7 selected)" at bounding box center [301, 95] width 38 height 15
click at [294, 159] on div "Last 7 Days" at bounding box center [344, 155] width 148 height 15
click at [253, 159] on input "Last 7 Days" at bounding box center [253, 155] width 0 height 15
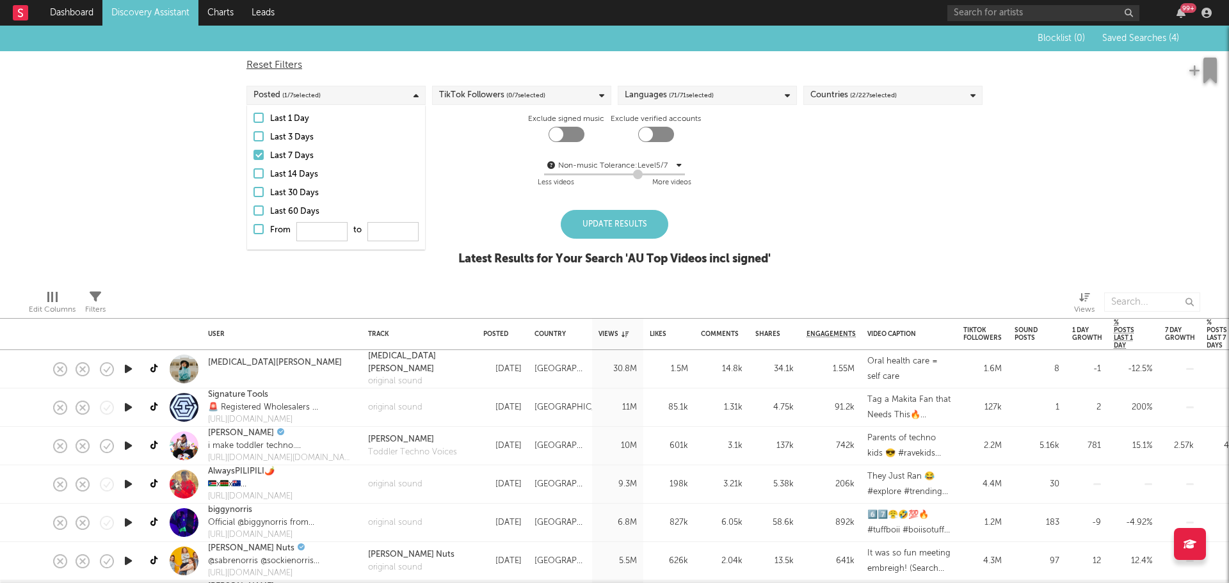
drag, startPoint x: 556, startPoint y: 267, endPoint x: 611, endPoint y: 238, distance: 62.7
click at [556, 267] on div "Update Results Latest Results for Your Search ' AU Top Videos incl signed '" at bounding box center [614, 245] width 312 height 70
click at [615, 233] on div "Update Results" at bounding box center [615, 224] width 108 height 29
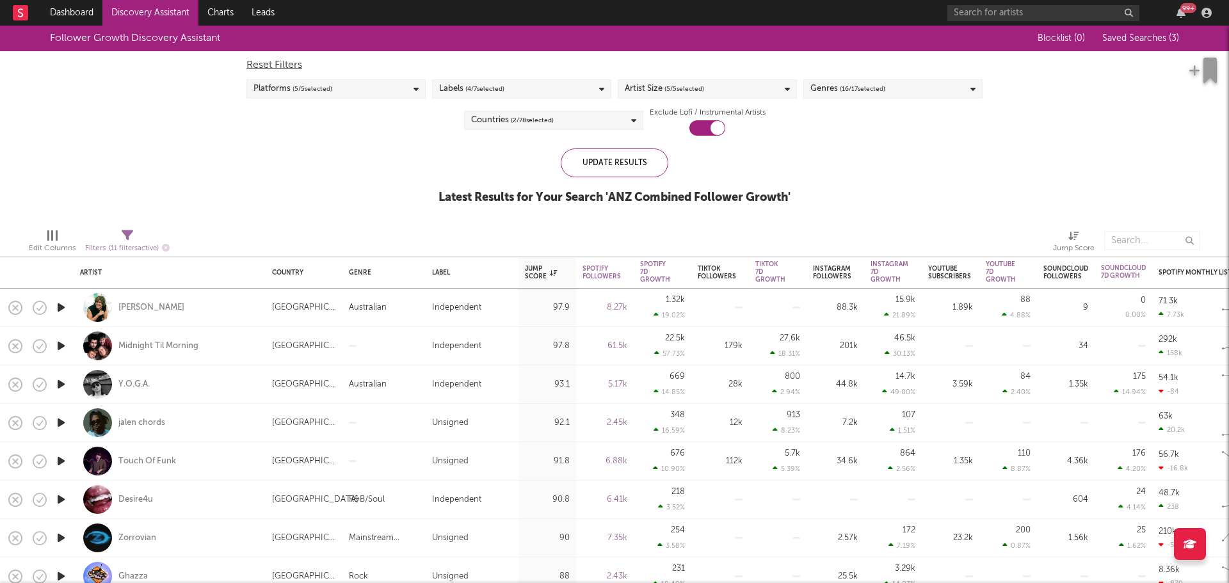
click at [212, 381] on div "Y.O.G.A." at bounding box center [169, 384] width 179 height 38
select select "1w"
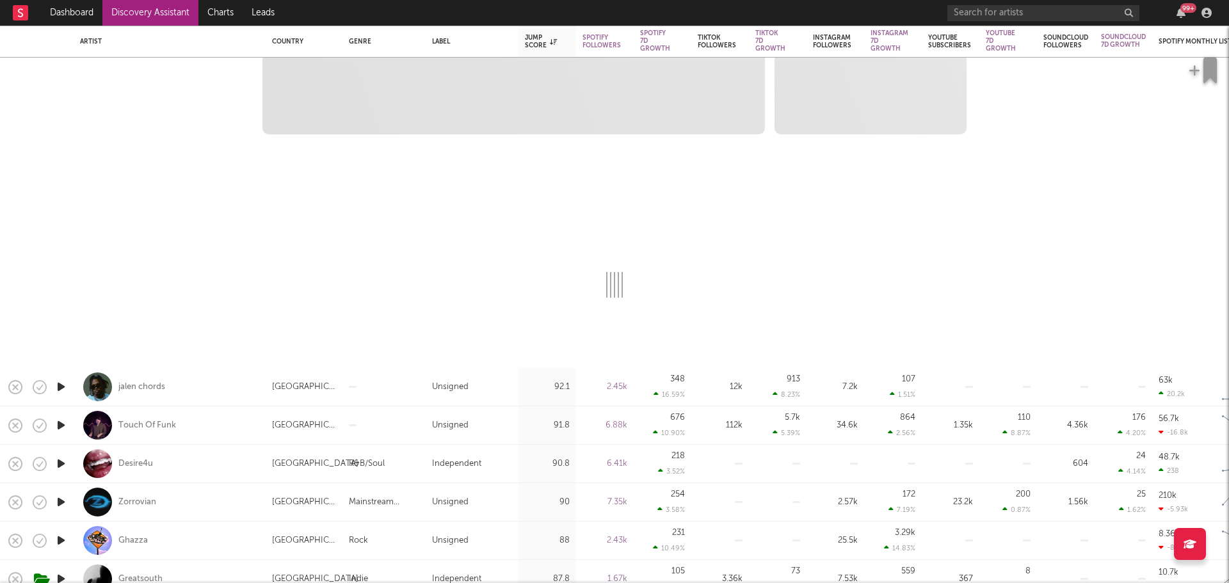
select select "6m"
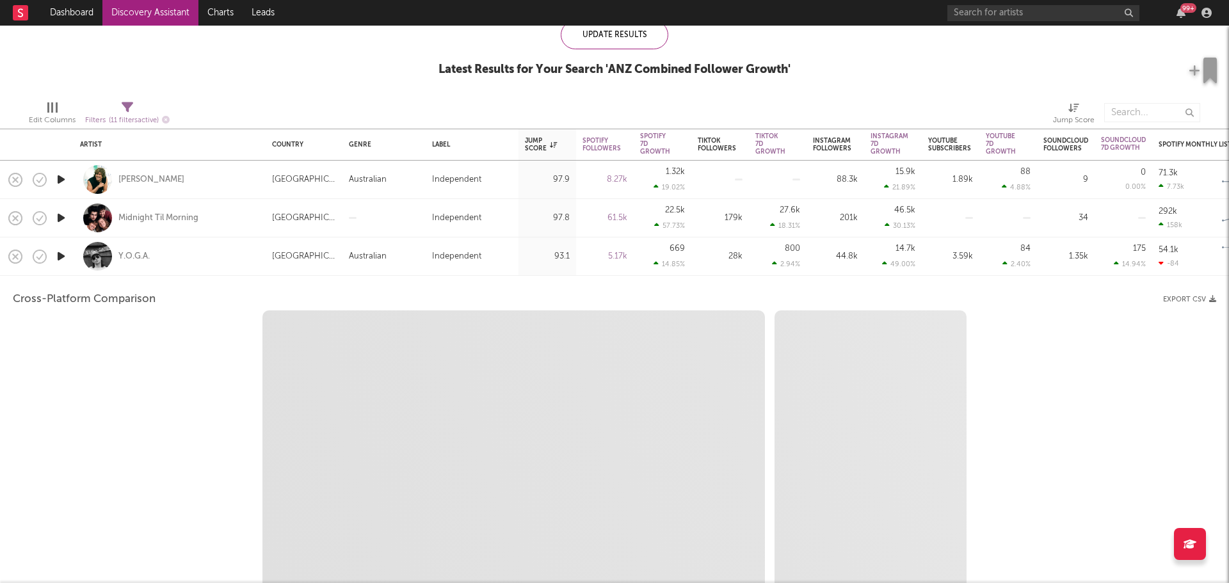
select select "1m"
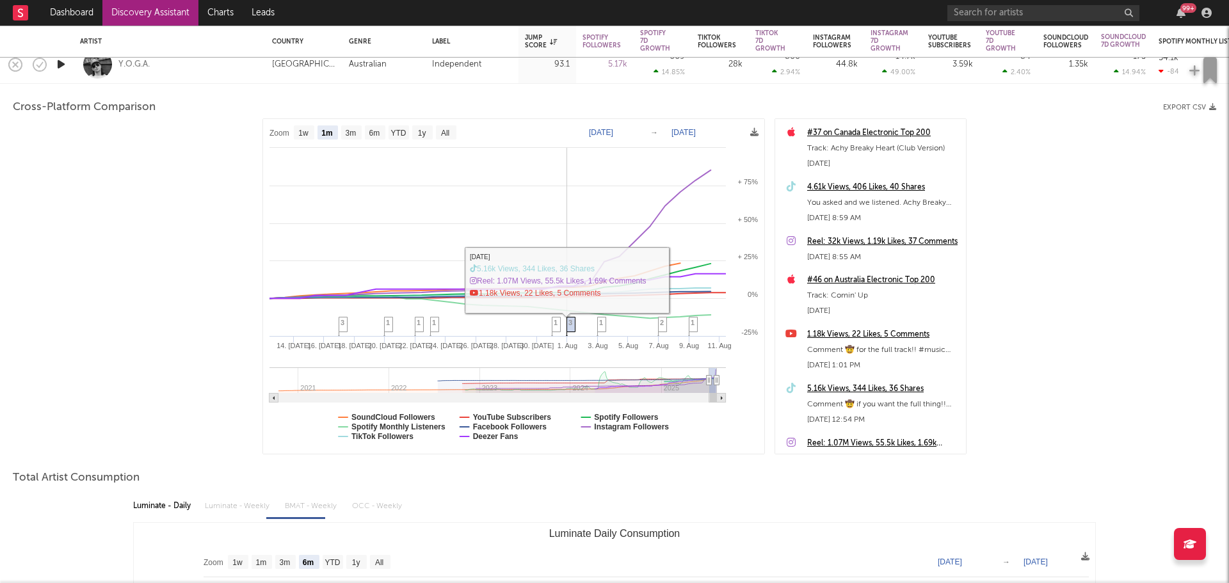
click at [572, 323] on span "3" at bounding box center [570, 323] width 4 height 8
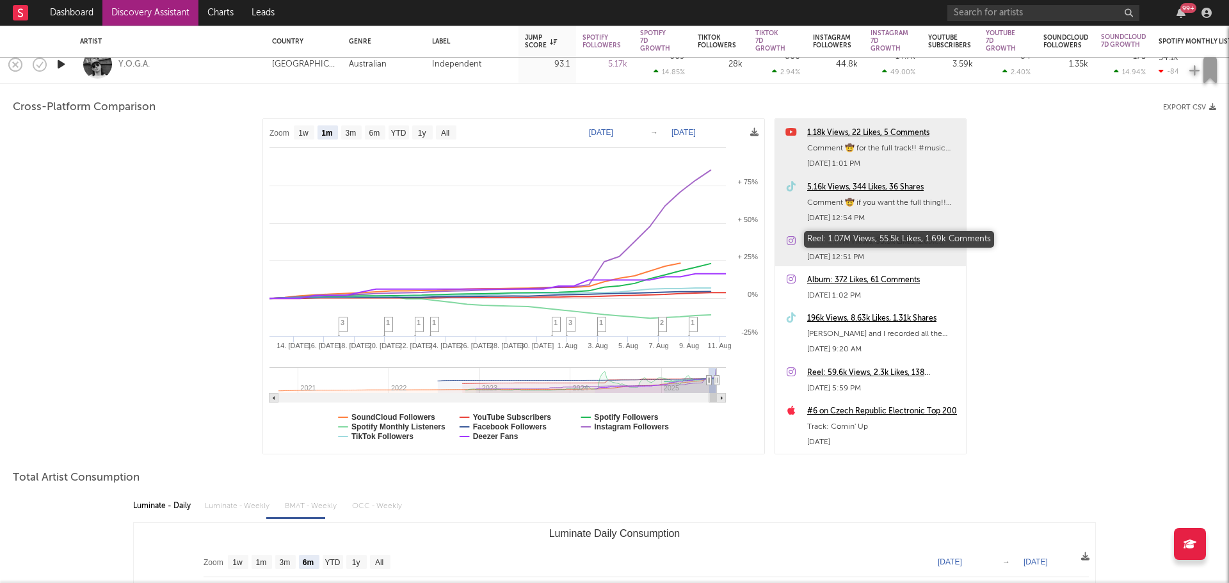
click at [849, 241] on div "Reel: 1.07M Views, 55.5k Likes, 1.69k Comments" at bounding box center [883, 241] width 152 height 15
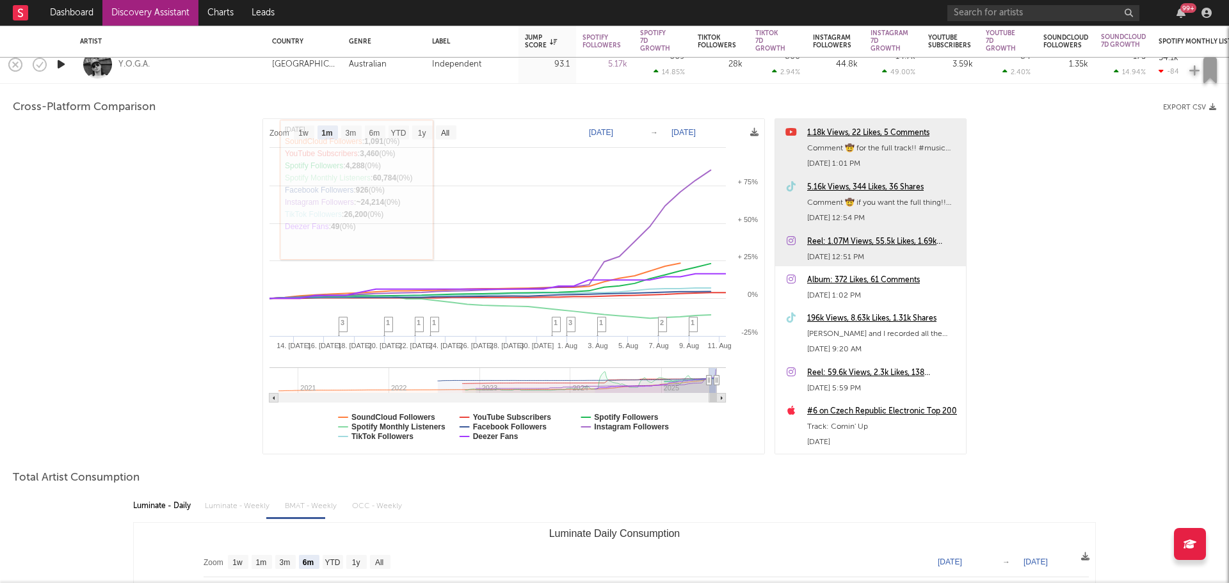
click at [214, 70] on div "Y.O.G.A." at bounding box center [169, 64] width 179 height 38
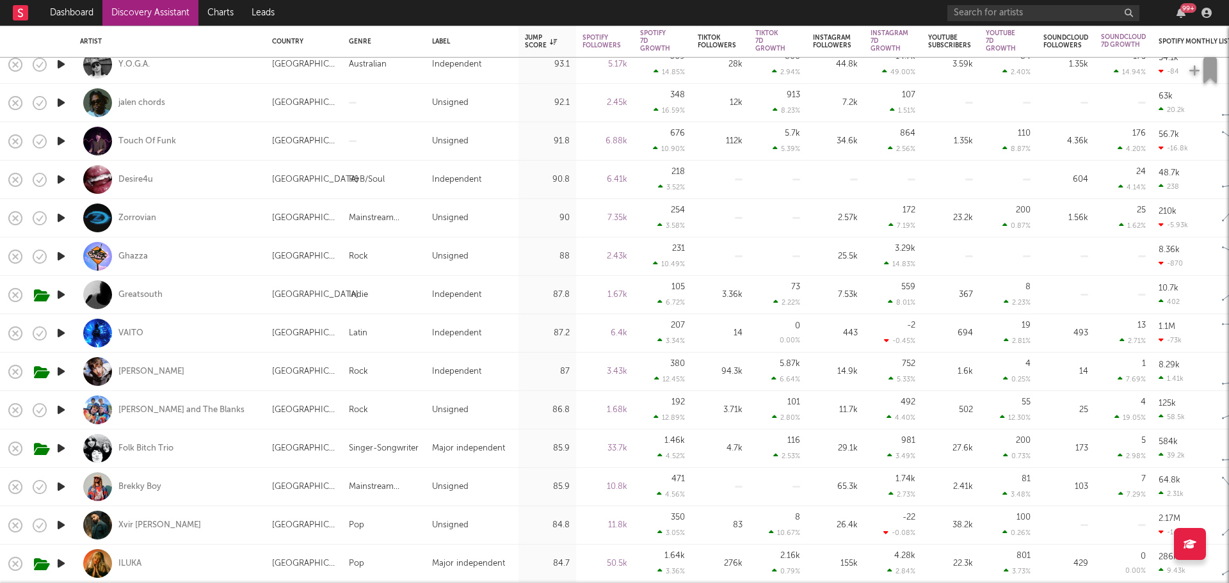
click at [216, 97] on div "jalen chords" at bounding box center [169, 103] width 179 height 38
select select "1w"
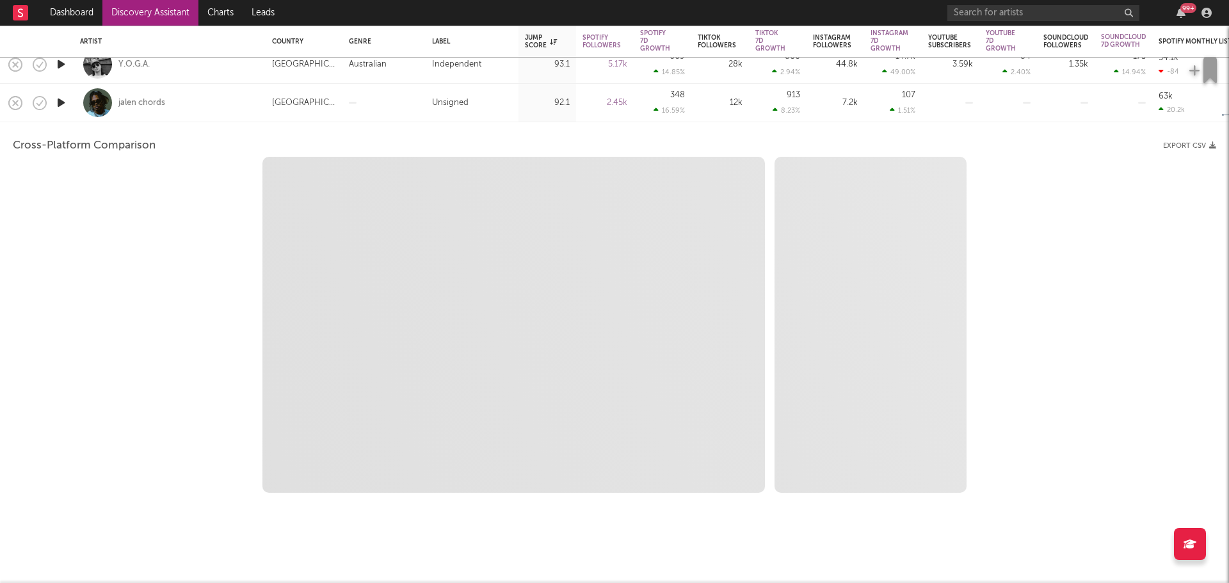
select select "1w"
select select "1m"
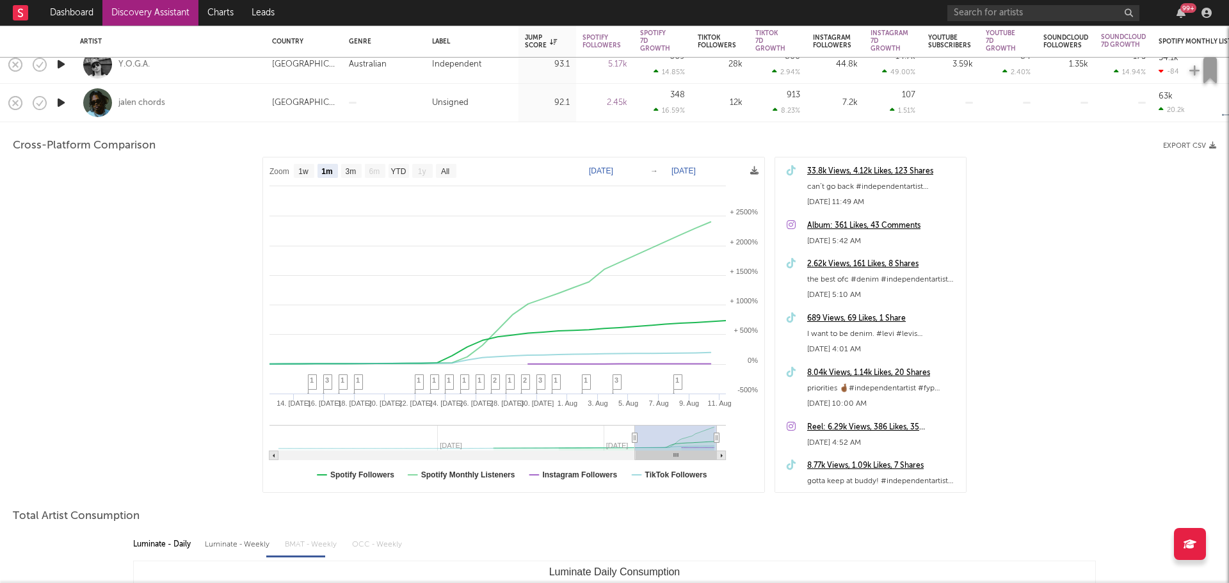
click at [857, 174] on div "33.8k Views, 4.12k Likes, 123 Shares" at bounding box center [883, 171] width 152 height 15
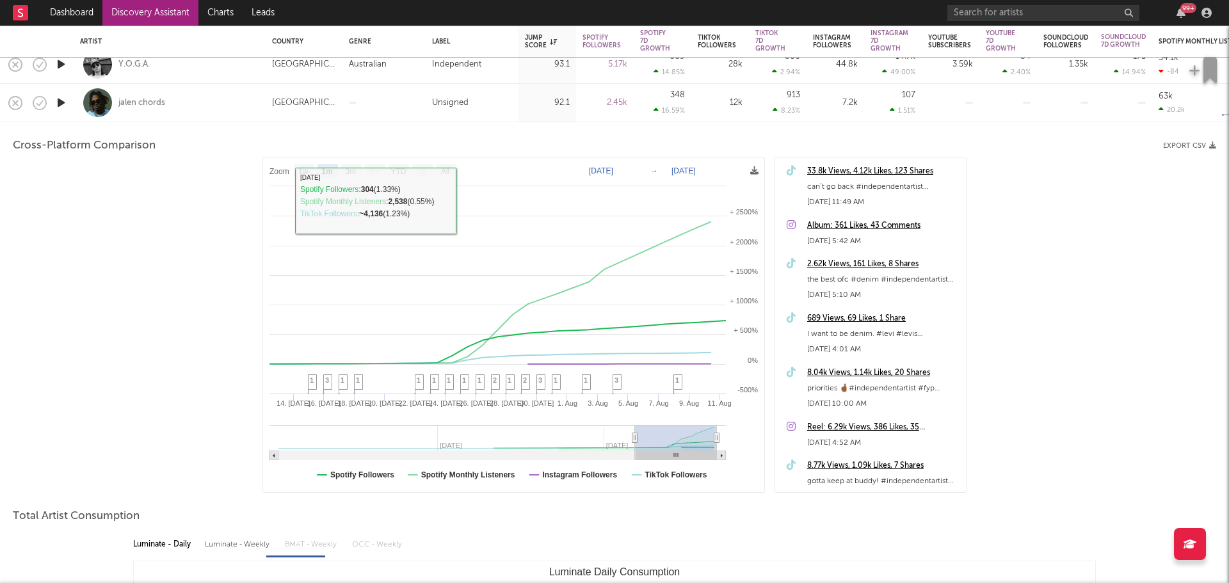
click at [220, 107] on div "jalen chords" at bounding box center [169, 103] width 179 height 38
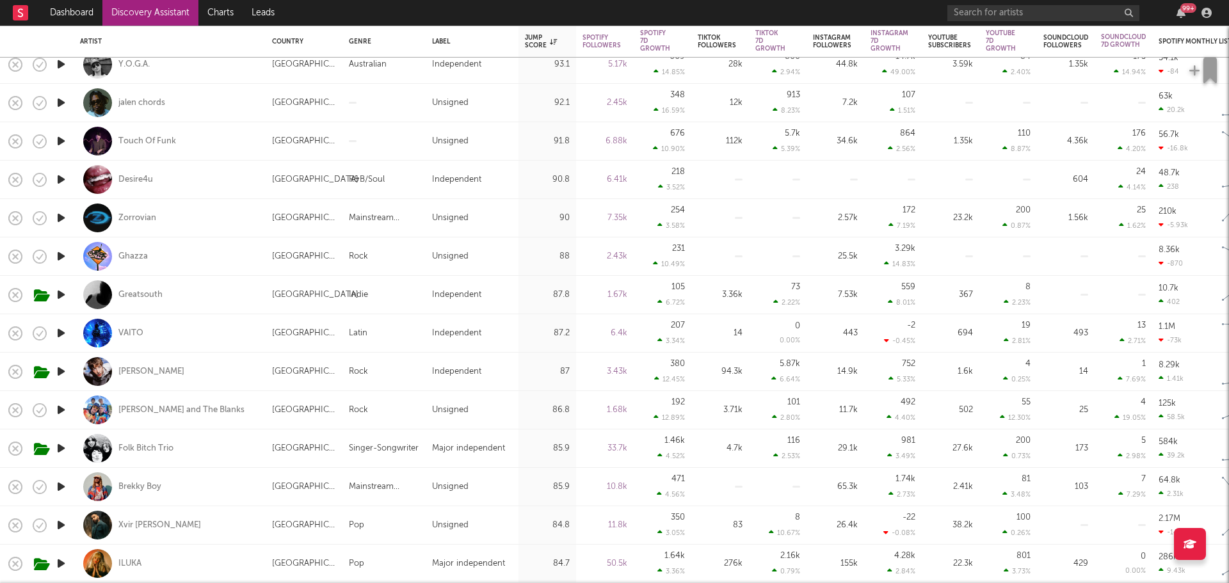
click at [59, 141] on icon "button" at bounding box center [60, 141] width 13 height 16
click at [59, 141] on icon "button" at bounding box center [60, 141] width 12 height 16
click at [60, 294] on icon "button" at bounding box center [60, 295] width 13 height 16
click at [60, 294] on icon "button" at bounding box center [60, 295] width 12 height 16
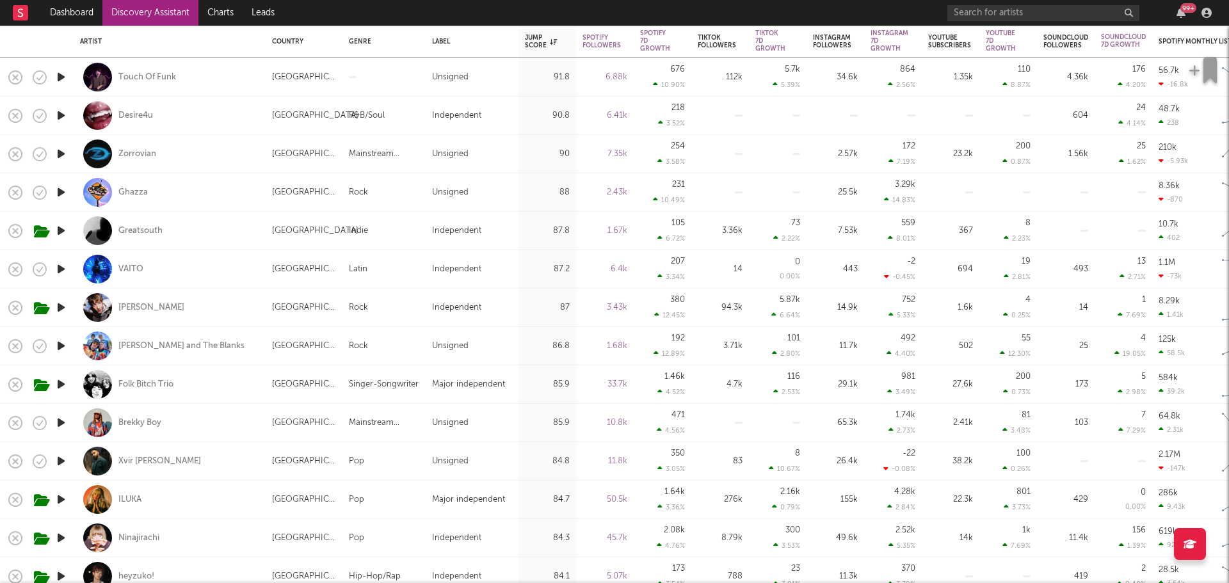
click at [63, 309] on icon "button" at bounding box center [60, 308] width 13 height 16
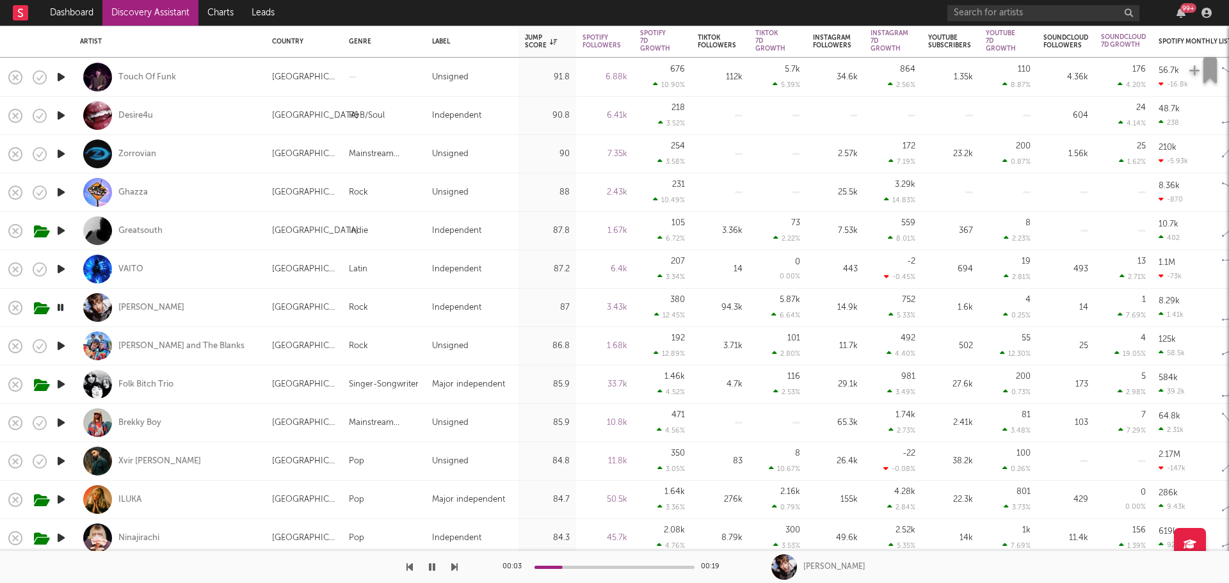
click at [61, 305] on icon "button" at bounding box center [60, 308] width 12 height 16
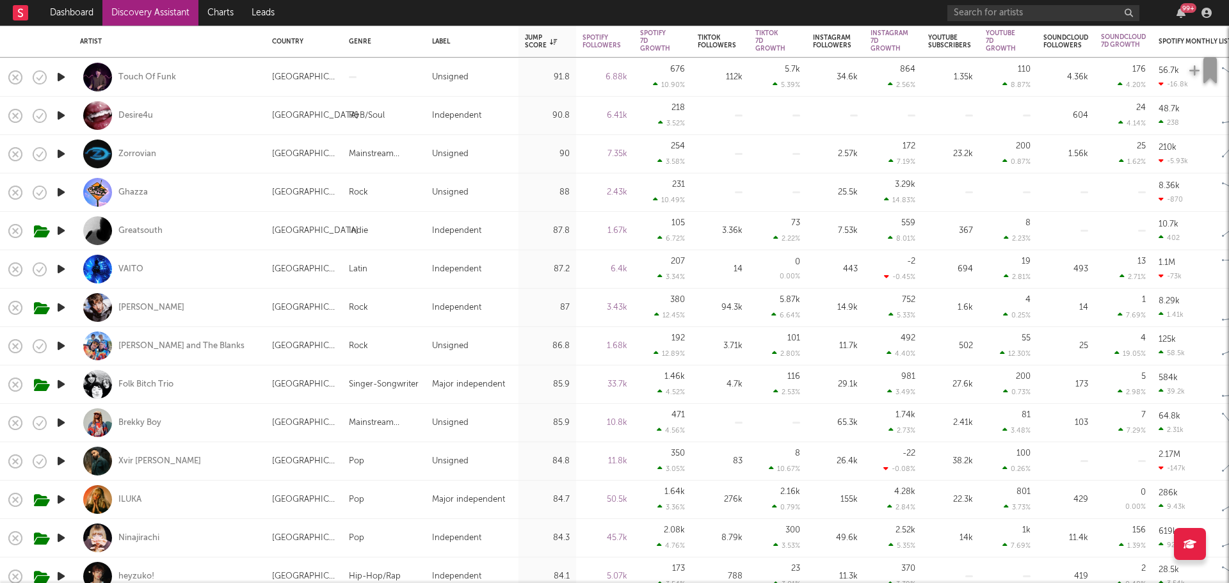
click at [61, 347] on icon "button" at bounding box center [60, 346] width 13 height 16
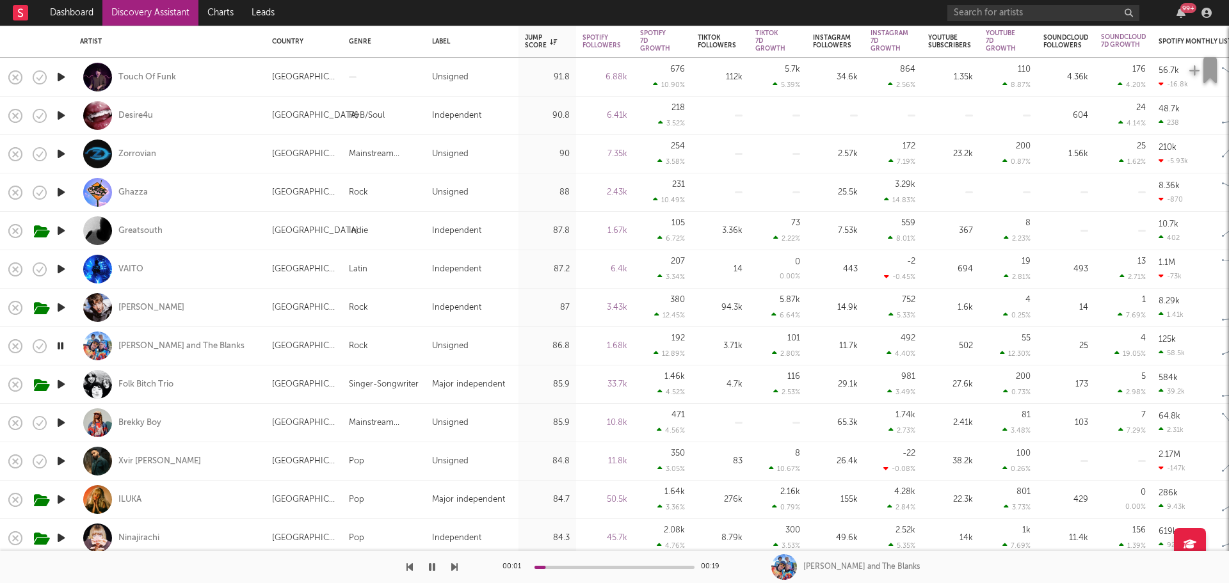
click at [61, 344] on icon "button" at bounding box center [60, 346] width 12 height 16
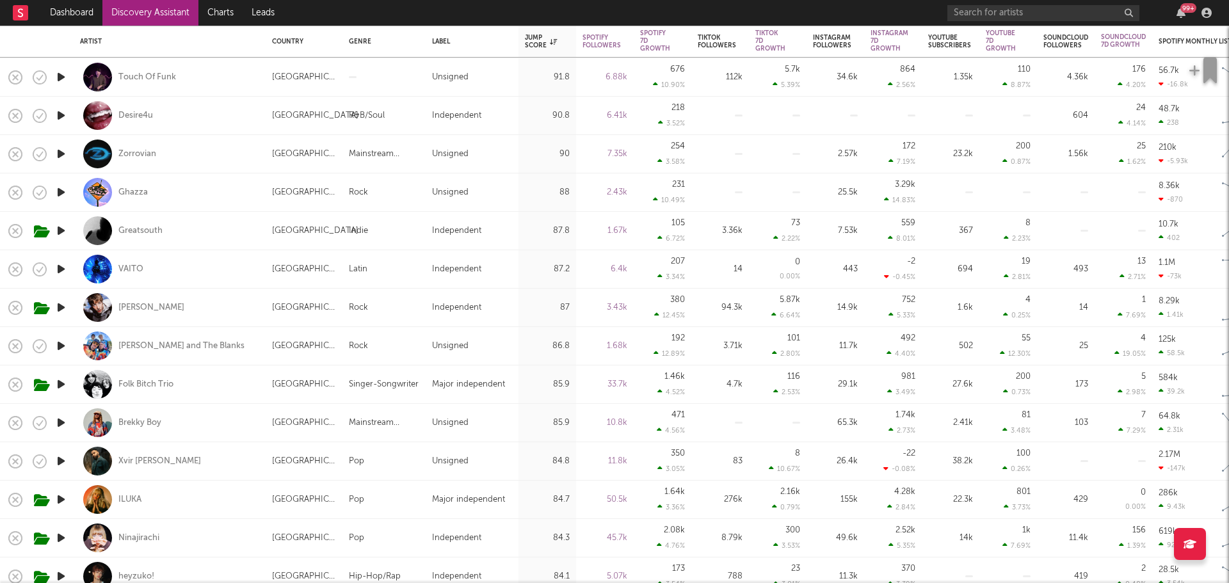
click at [58, 382] on icon "button" at bounding box center [60, 384] width 13 height 16
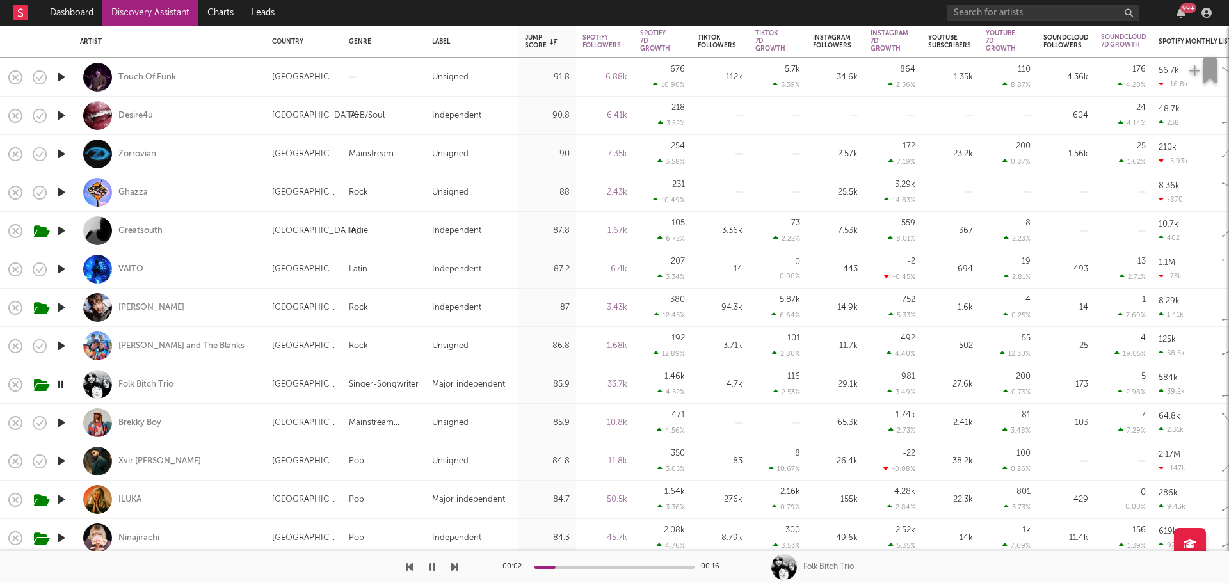
click at [62, 383] on icon "button" at bounding box center [60, 384] width 12 height 16
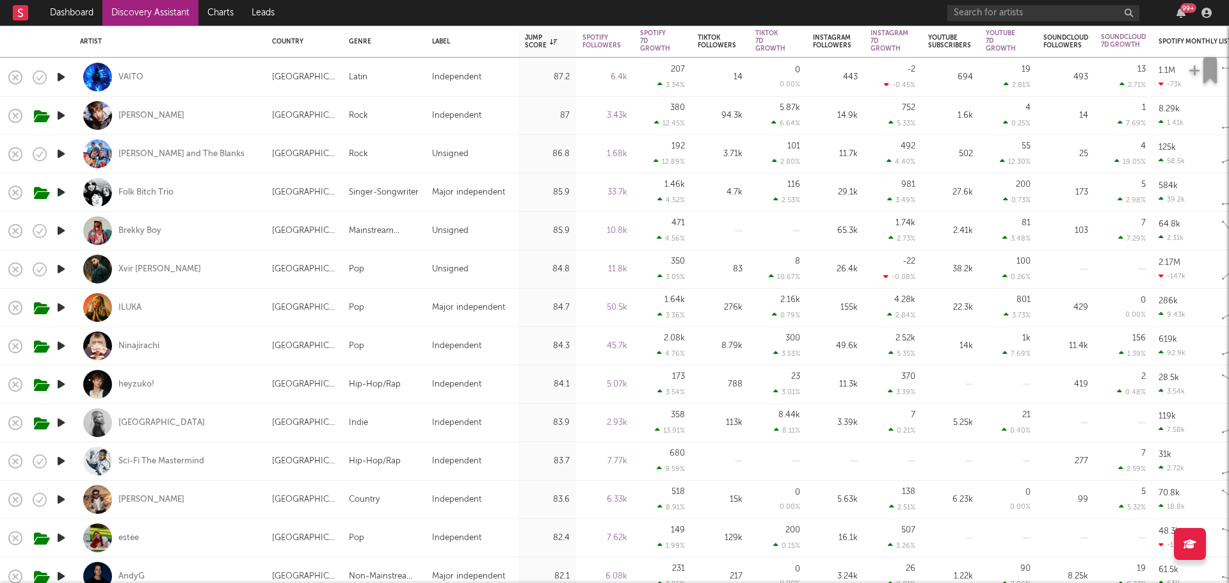
click at [61, 419] on icon "button" at bounding box center [60, 423] width 13 height 16
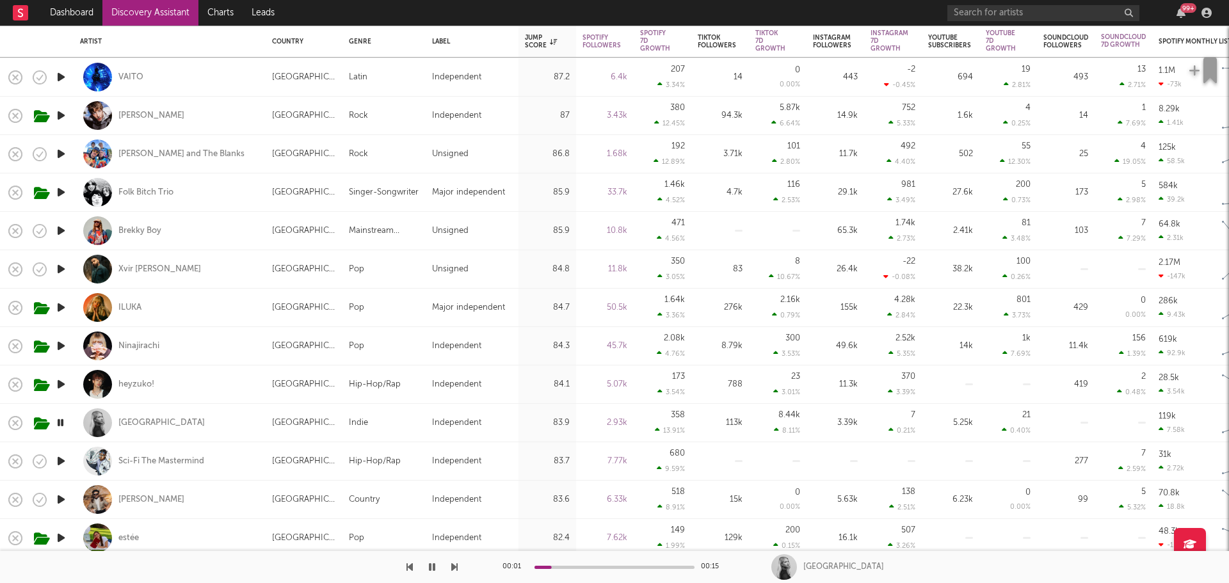
click at [61, 419] on icon "button" at bounding box center [60, 423] width 12 height 16
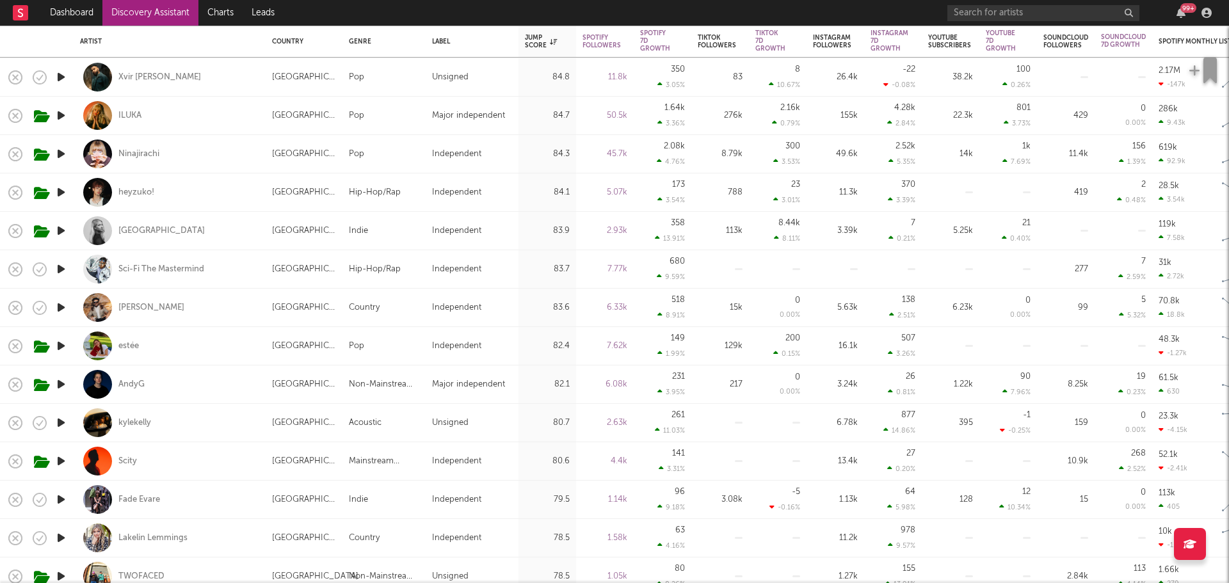
click at [60, 381] on icon "button" at bounding box center [60, 384] width 13 height 16
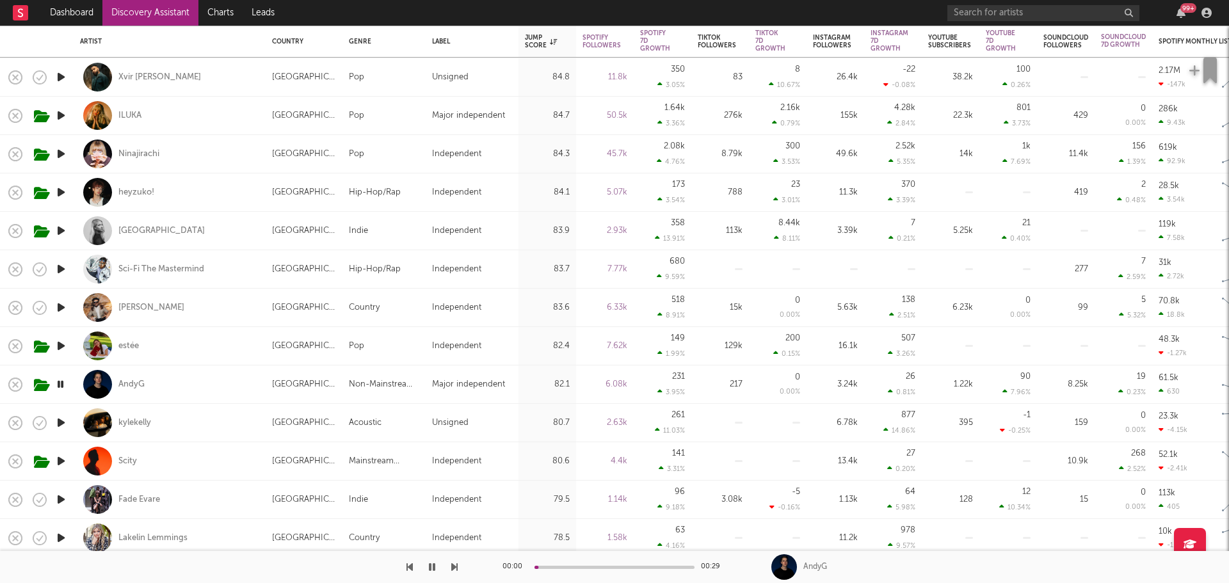
click at [60, 381] on icon "button" at bounding box center [60, 384] width 12 height 16
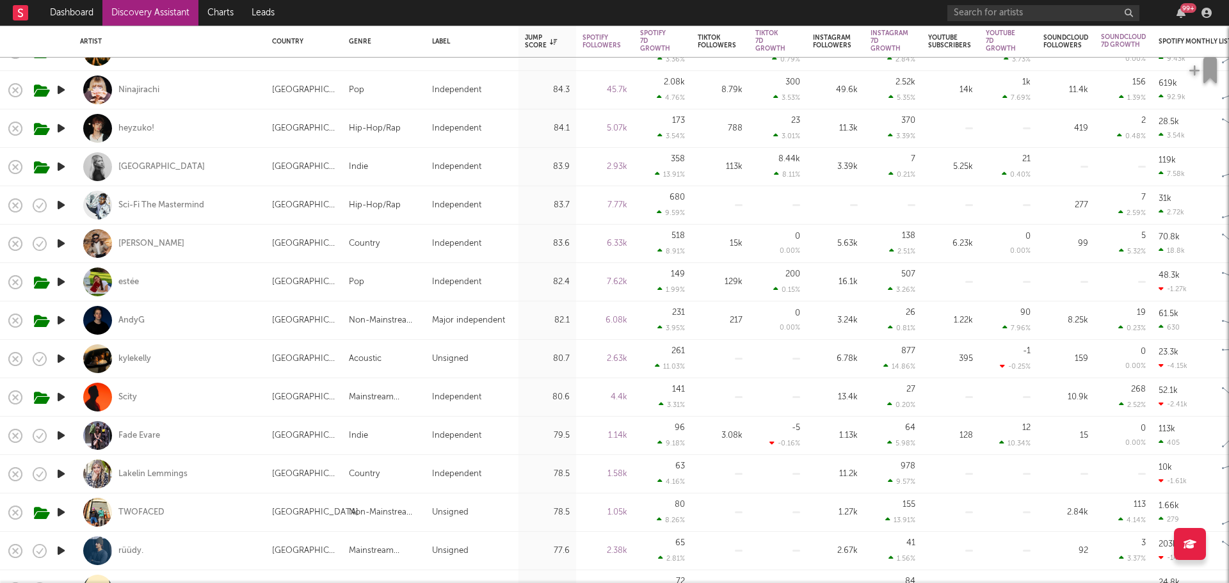
click at [60, 435] on icon "button" at bounding box center [60, 436] width 13 height 16
click at [60, 433] on icon "button" at bounding box center [60, 436] width 12 height 16
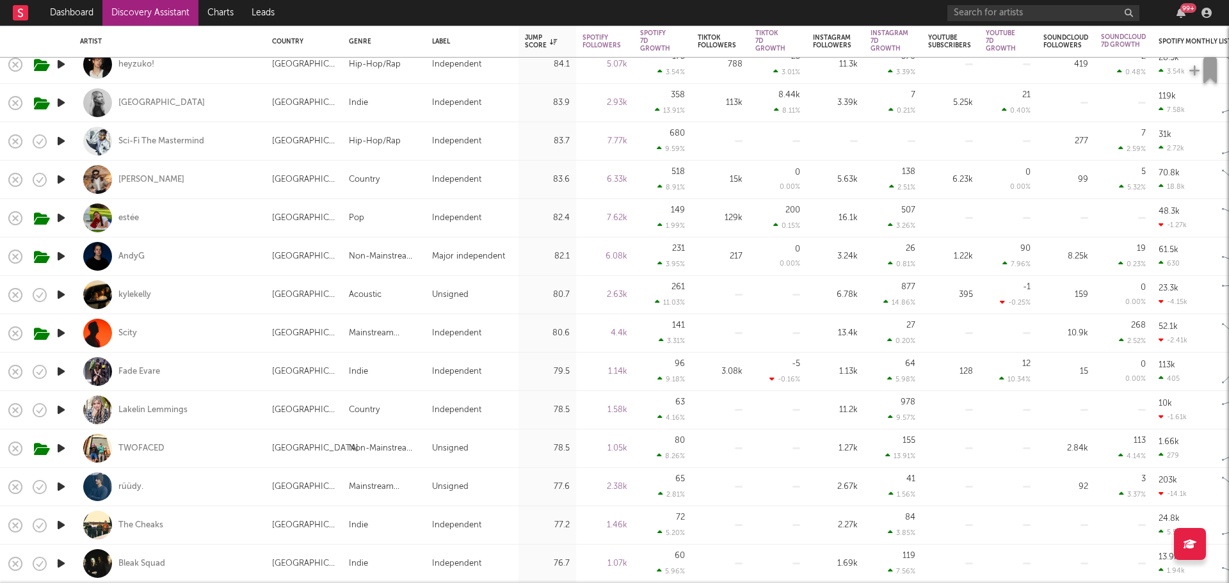
click at [61, 447] on icon "button" at bounding box center [60, 448] width 13 height 16
click at [61, 447] on icon "button" at bounding box center [60, 448] width 12 height 16
click at [203, 449] on div "TWOFACED" at bounding box center [169, 448] width 179 height 38
select select "1w"
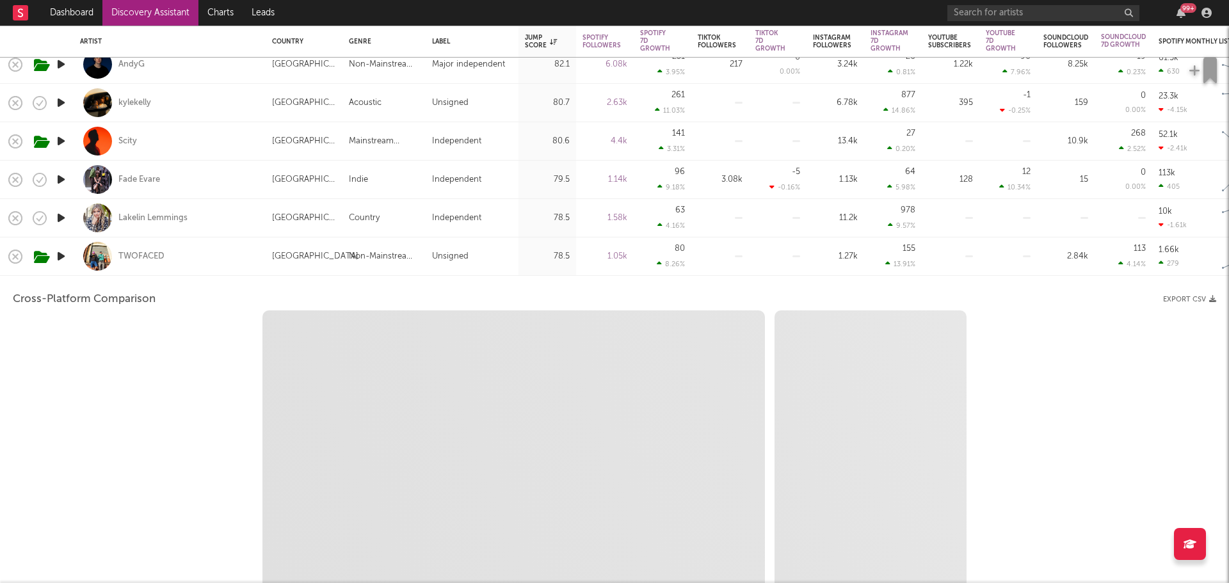
select select "1w"
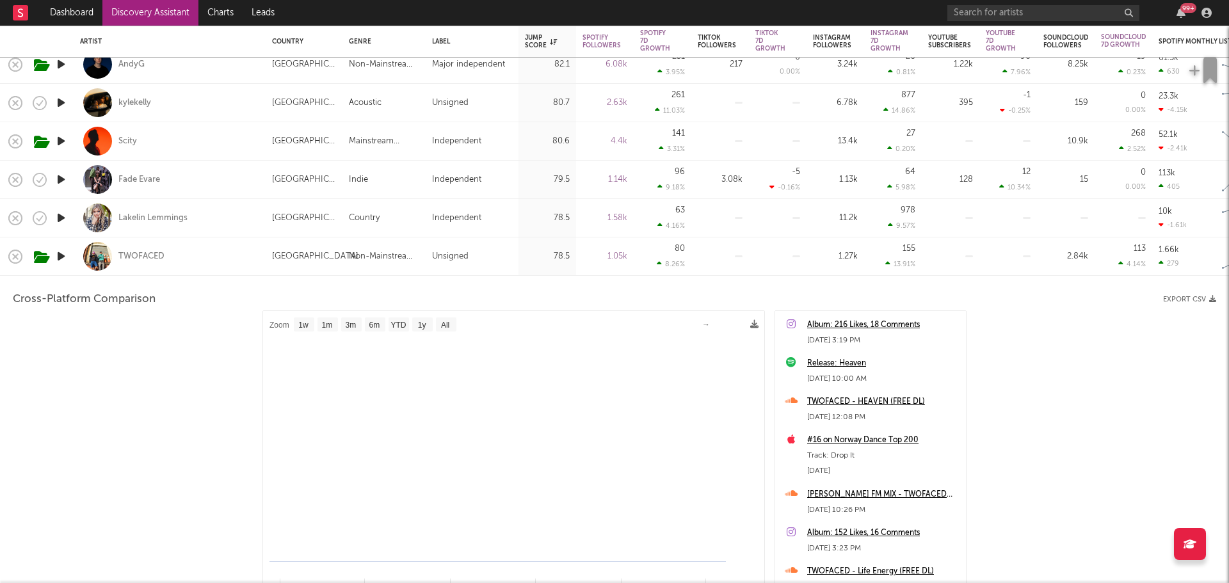
select select "1m"
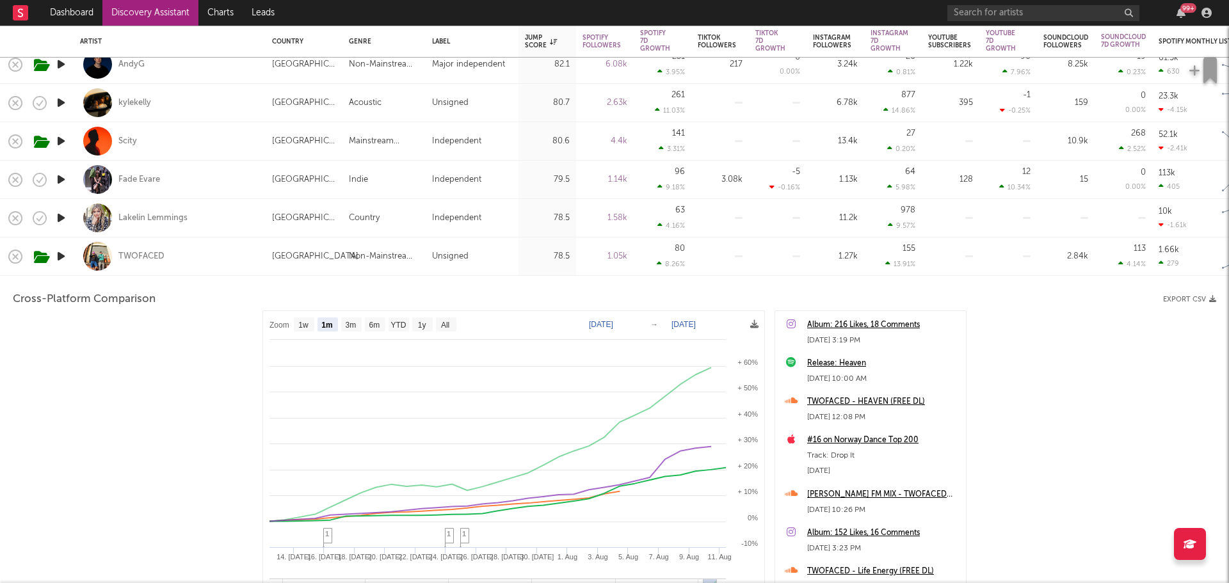
click at [220, 254] on div "TWOFACED" at bounding box center [169, 256] width 179 height 38
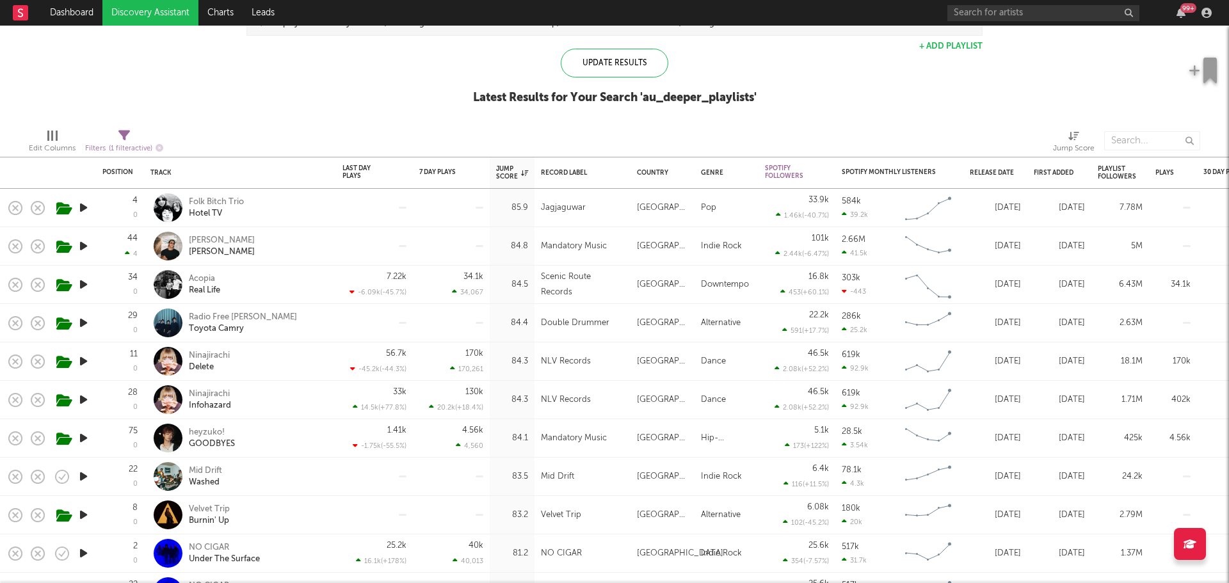
click at [82, 438] on icon "button" at bounding box center [83, 438] width 13 height 16
click at [82, 438] on icon "button" at bounding box center [83, 438] width 12 height 16
click at [82, 476] on icon "button" at bounding box center [83, 477] width 13 height 16
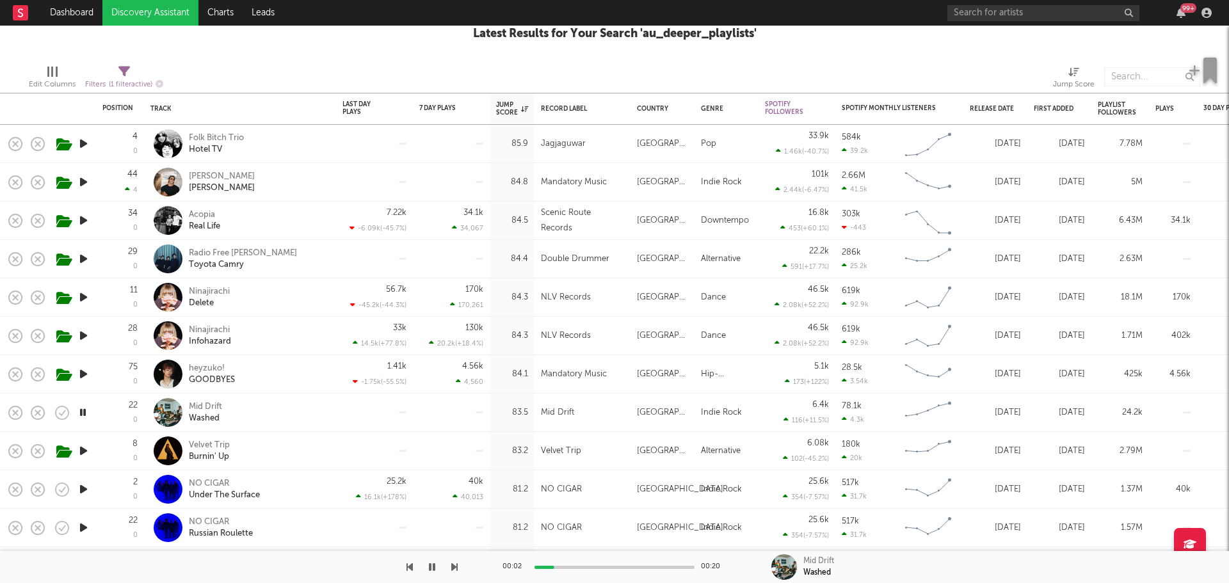
click at [83, 410] on icon "button" at bounding box center [83, 413] width 12 height 16
click at [83, 451] on icon "button" at bounding box center [83, 451] width 13 height 16
click at [83, 449] on icon "button" at bounding box center [83, 451] width 12 height 16
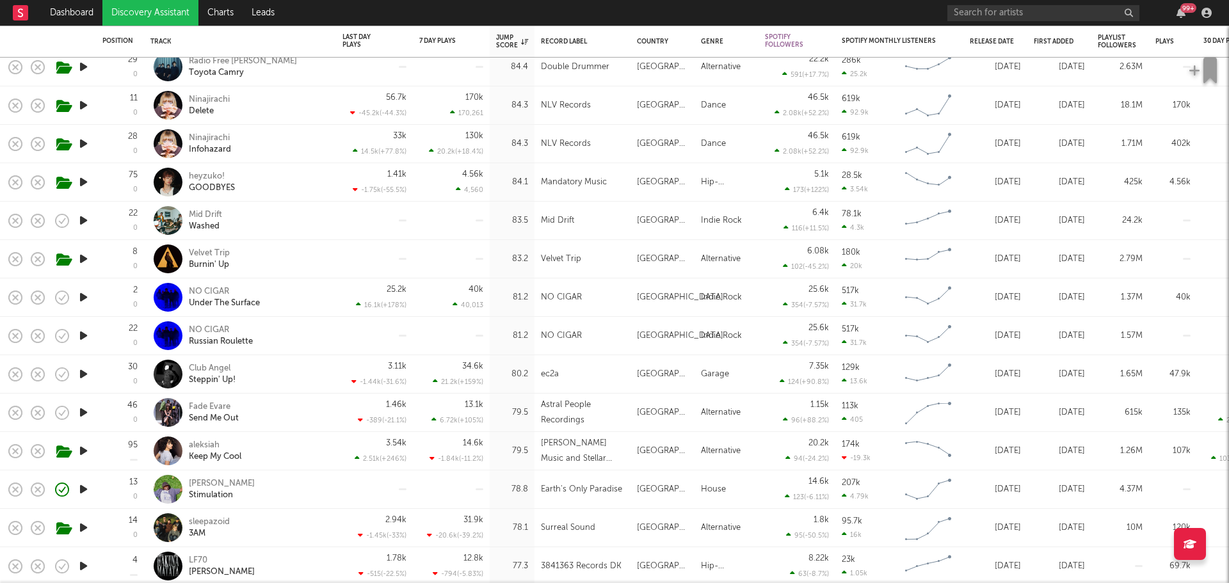
click at [84, 412] on icon "button" at bounding box center [83, 413] width 13 height 16
click at [83, 409] on icon "button" at bounding box center [83, 413] width 12 height 16
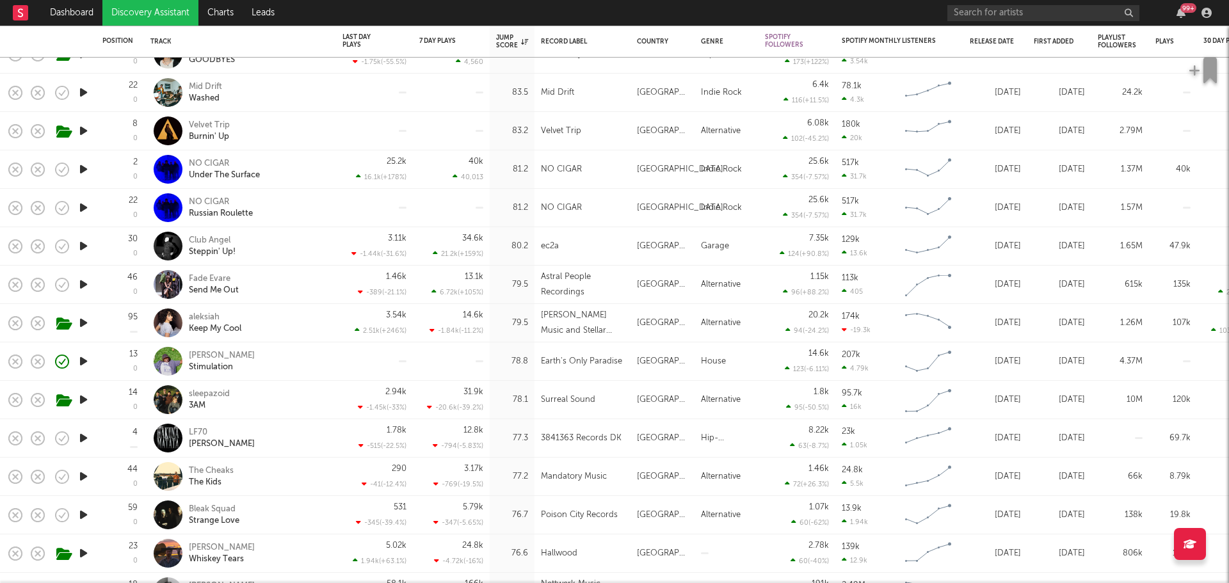
click at [82, 399] on icon "button" at bounding box center [83, 400] width 13 height 16
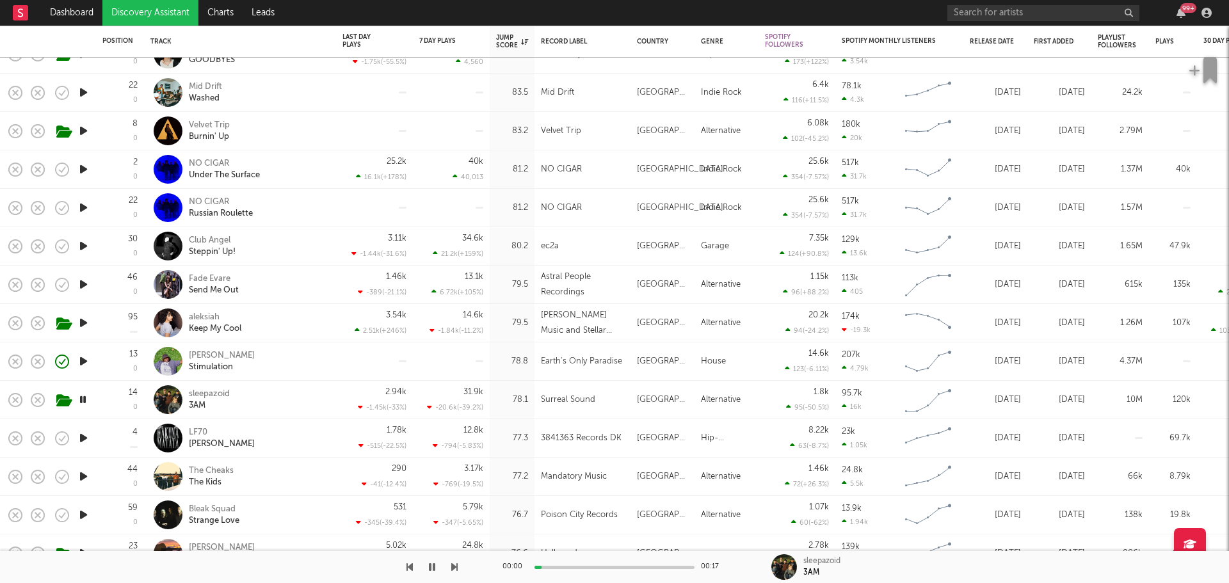
click at [82, 399] on icon "button" at bounding box center [83, 400] width 12 height 16
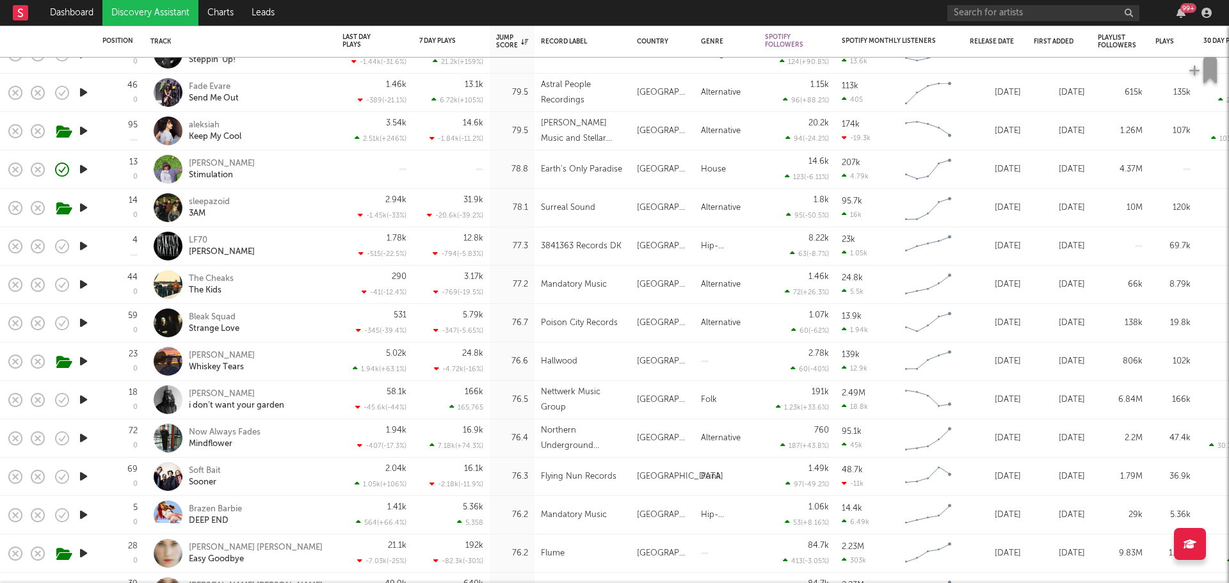
click at [84, 286] on icon "button" at bounding box center [83, 285] width 13 height 16
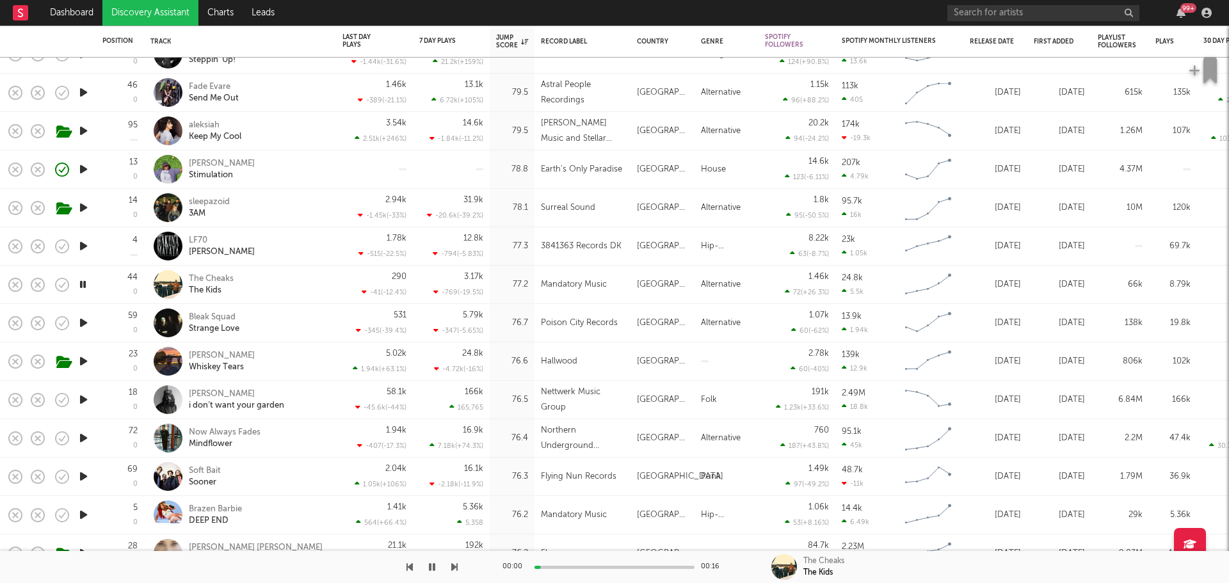
click at [84, 284] on icon "button" at bounding box center [83, 285] width 12 height 16
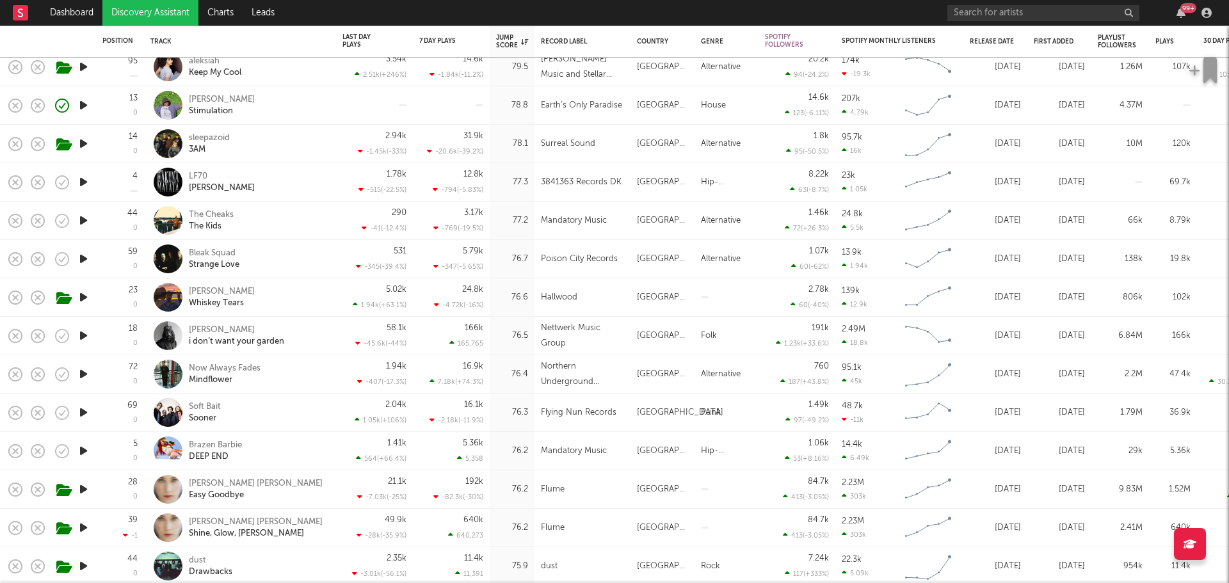
click at [83, 295] on icon "button" at bounding box center [83, 297] width 13 height 16
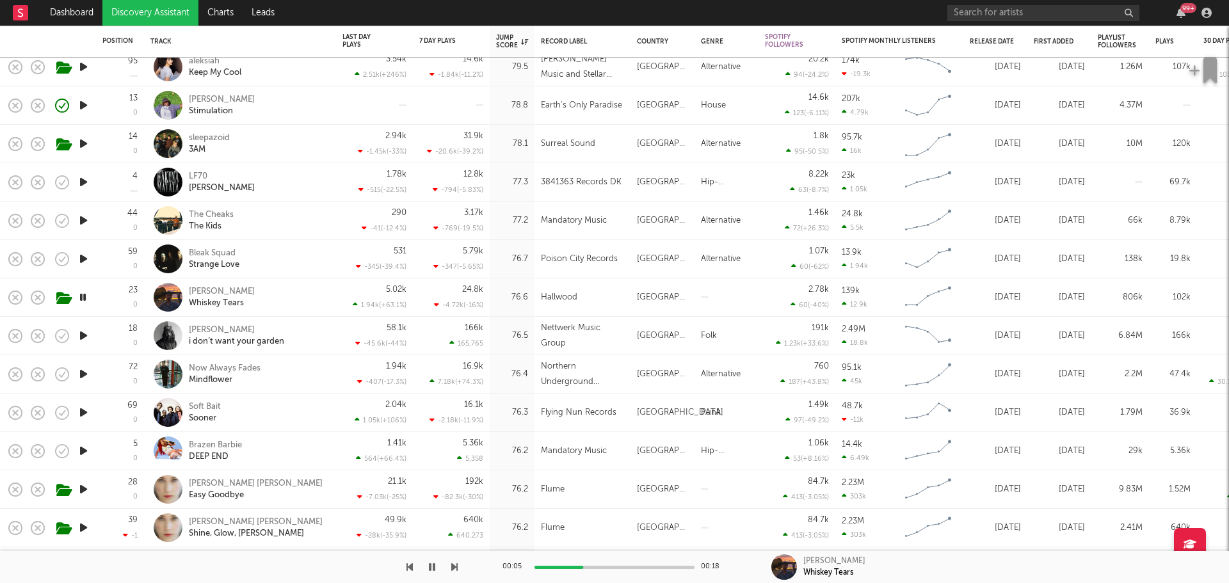
click at [83, 295] on icon "button" at bounding box center [83, 297] width 12 height 16
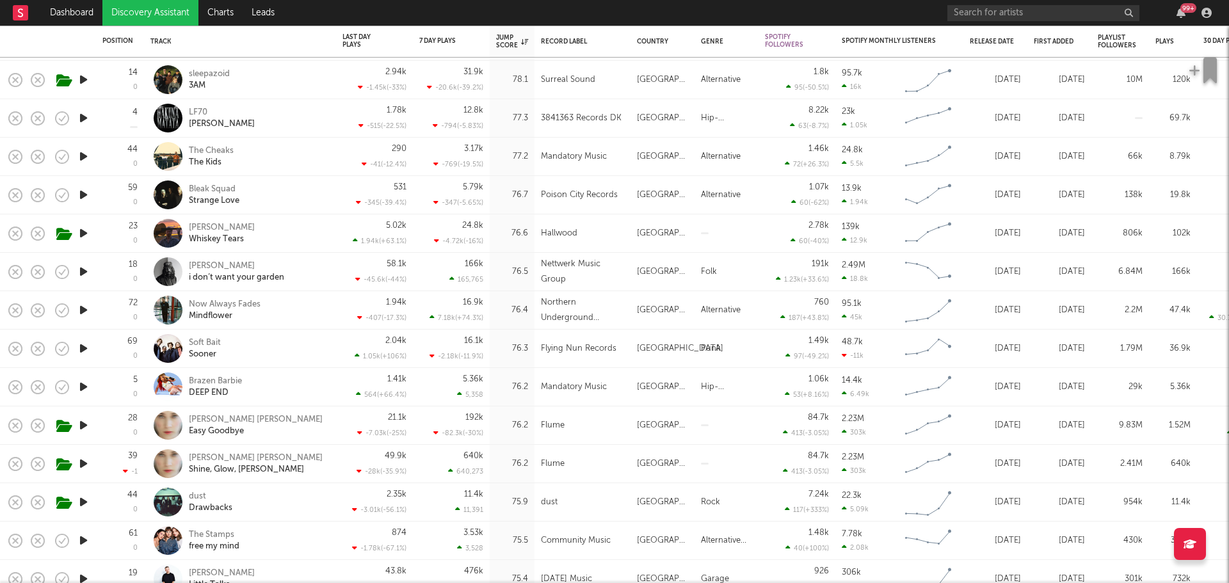
click at [81, 346] on icon "button" at bounding box center [83, 349] width 13 height 16
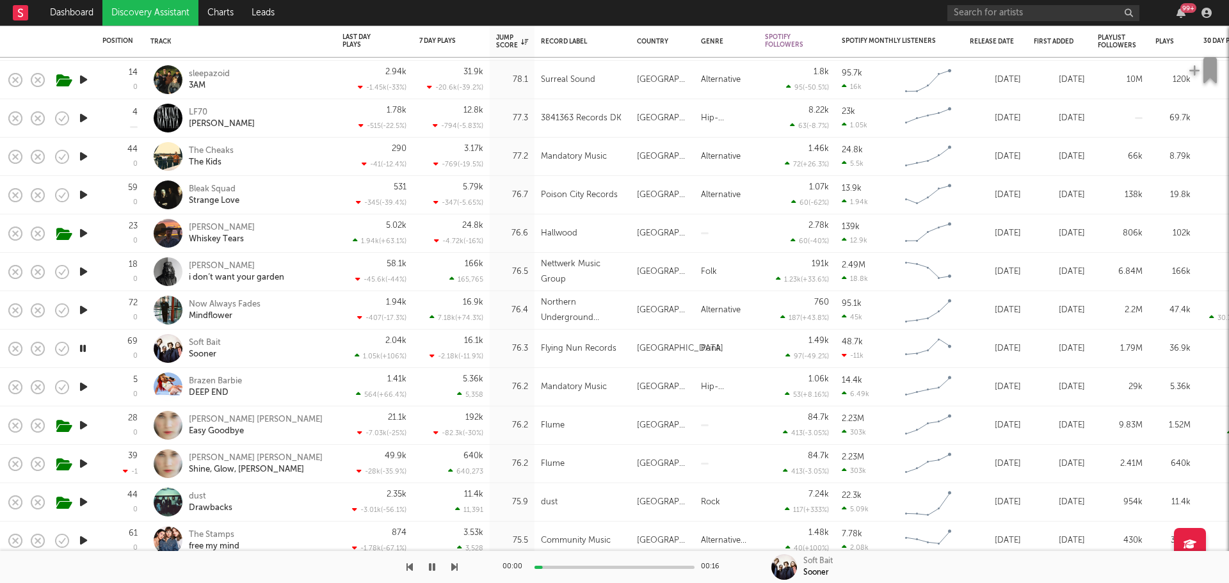
click at [82, 346] on icon "button" at bounding box center [83, 349] width 12 height 16
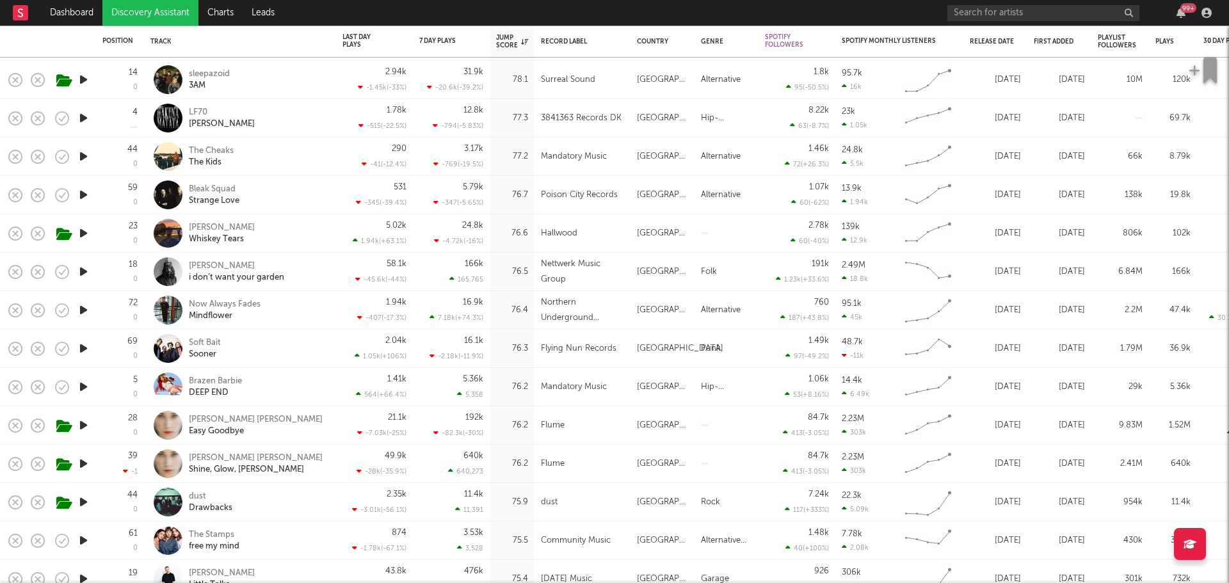
click at [84, 387] on icon "button" at bounding box center [83, 387] width 13 height 16
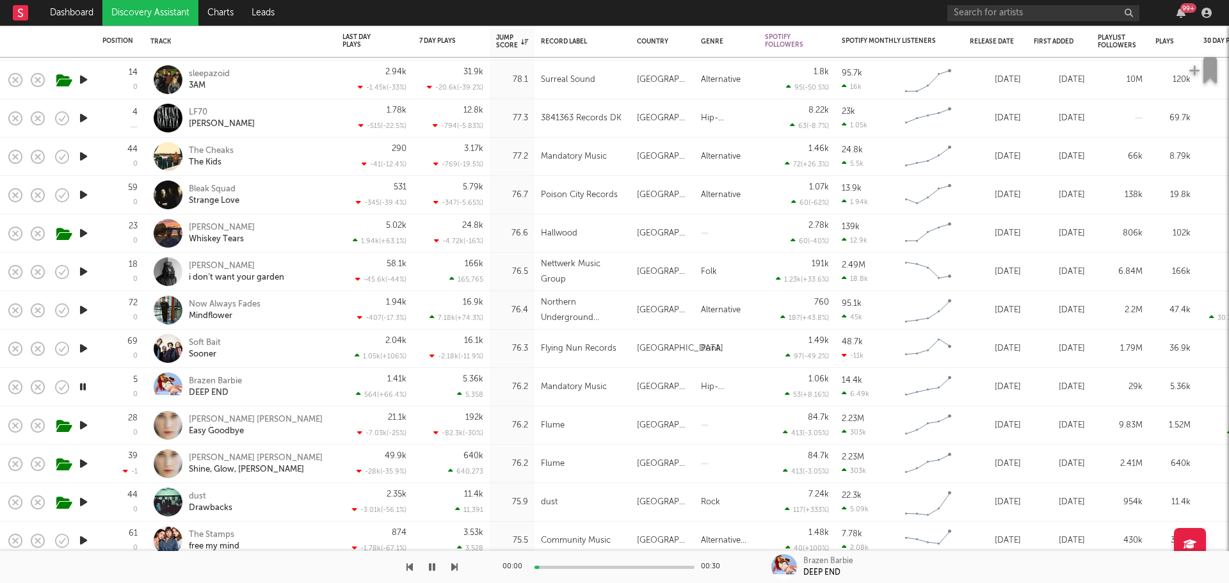
click at [83, 387] on icon "button" at bounding box center [83, 387] width 12 height 16
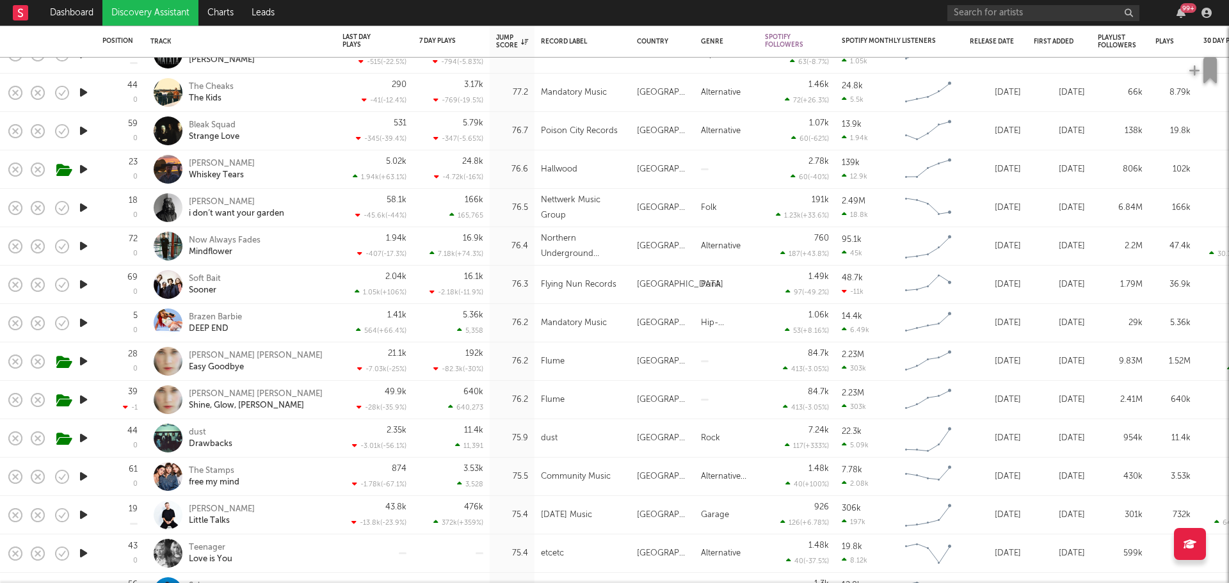
click at [83, 437] on icon "button" at bounding box center [83, 438] width 13 height 16
click at [83, 437] on icon "button" at bounding box center [83, 438] width 12 height 16
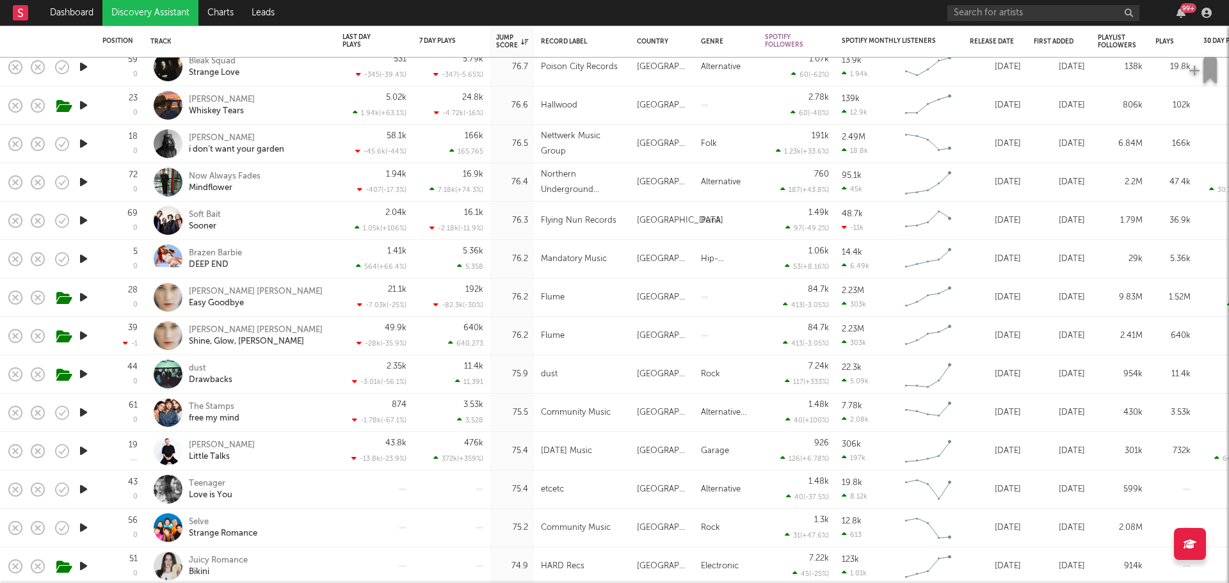
click at [88, 452] on icon "button" at bounding box center [83, 451] width 13 height 16
click at [83, 451] on icon "button" at bounding box center [83, 451] width 12 height 16
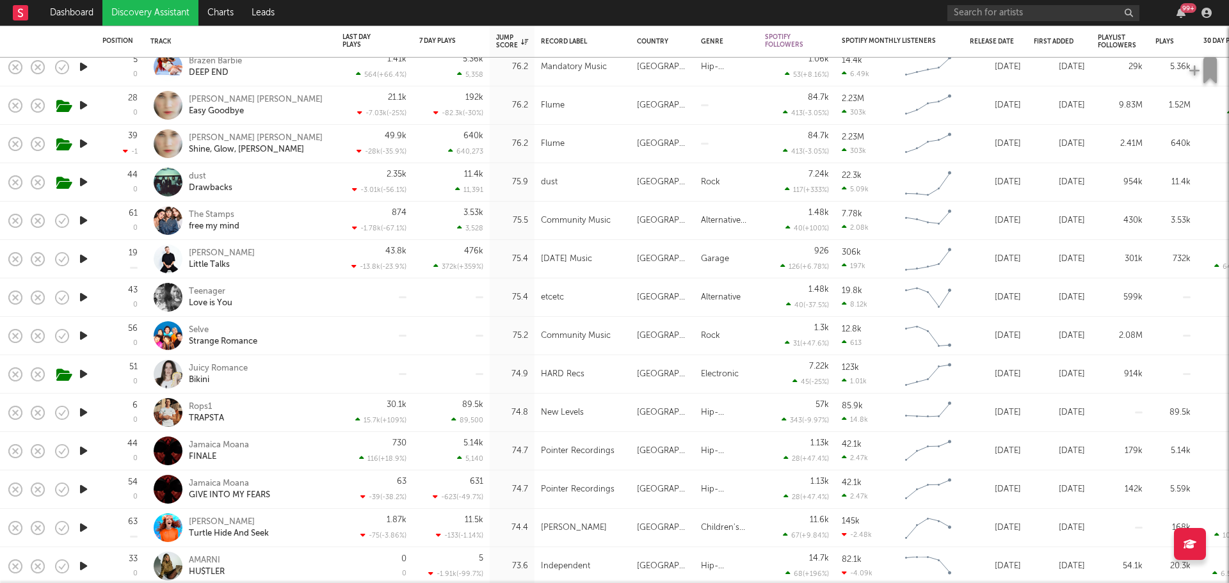
click at [81, 373] on icon "button" at bounding box center [83, 374] width 13 height 16
click at [81, 373] on icon "button" at bounding box center [83, 374] width 12 height 16
